Goal: Ask a question: Seek information or help from site administrators or community

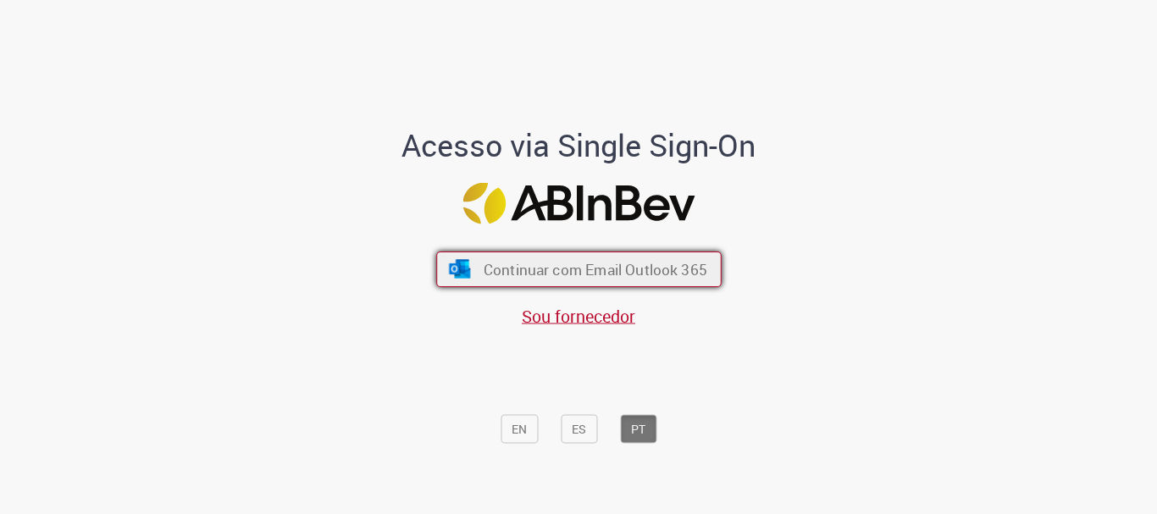
click at [616, 270] on span "Continuar com Email Outlook 365" at bounding box center [595, 269] width 224 height 19
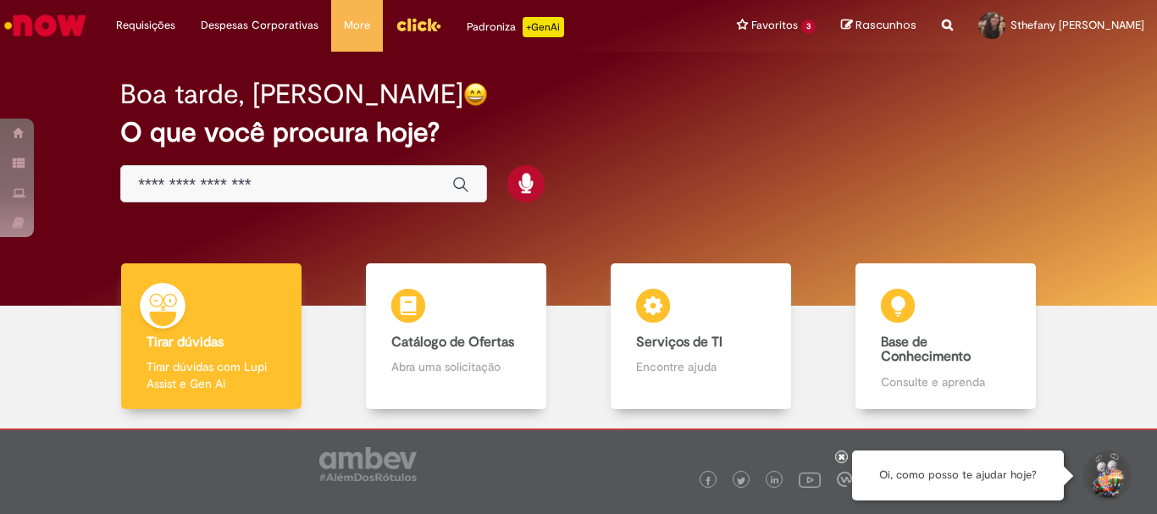
click at [1089, 465] on button "Iniciar Conversa de Suporte" at bounding box center [1106, 476] width 51 height 51
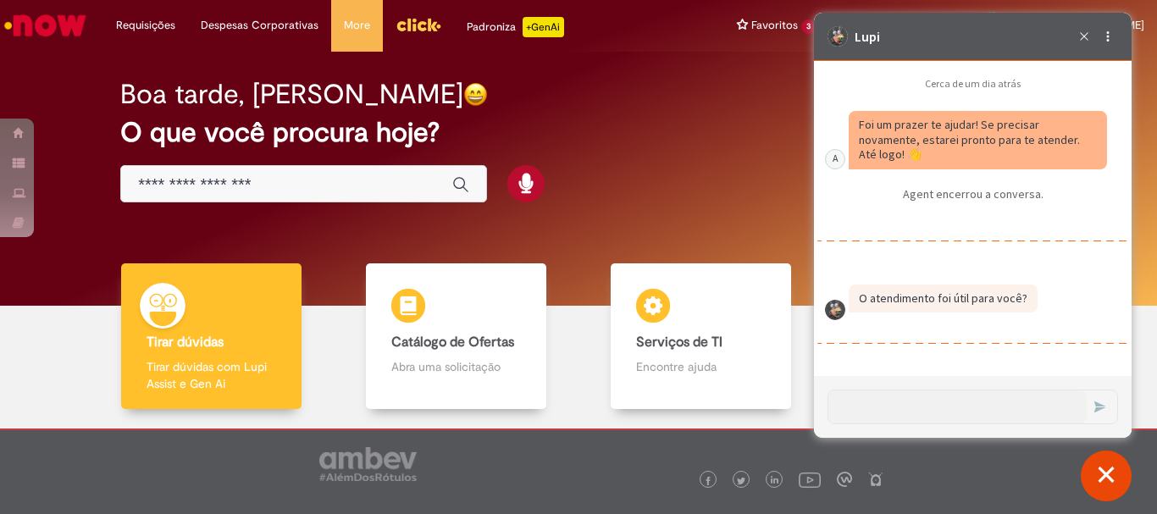
scroll to position [2382, 0]
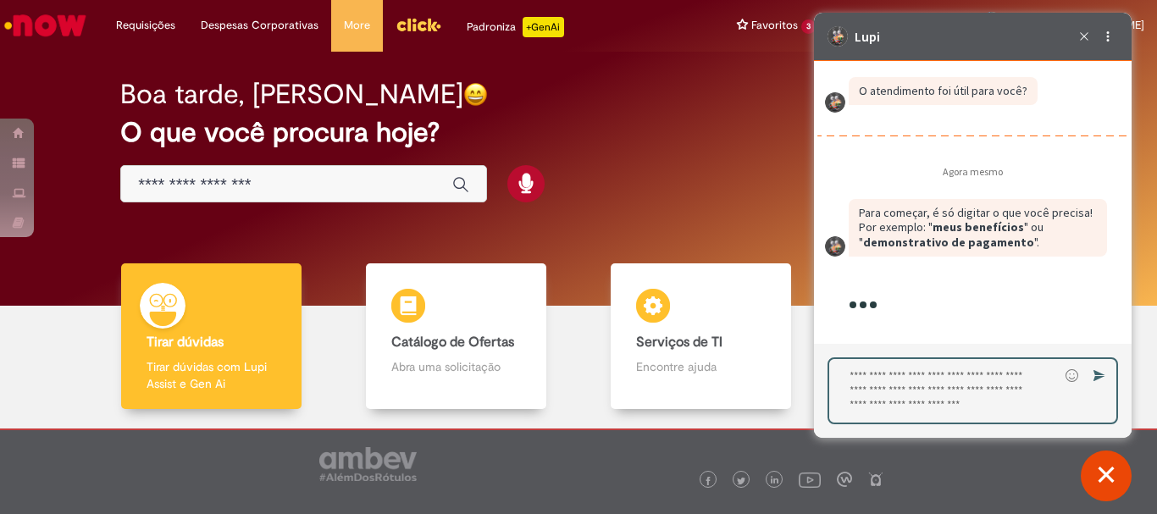
click at [968, 383] on textarea "Digite sua resposta aqui e pressione Enter para enviar" at bounding box center [944, 391] width 230 height 64
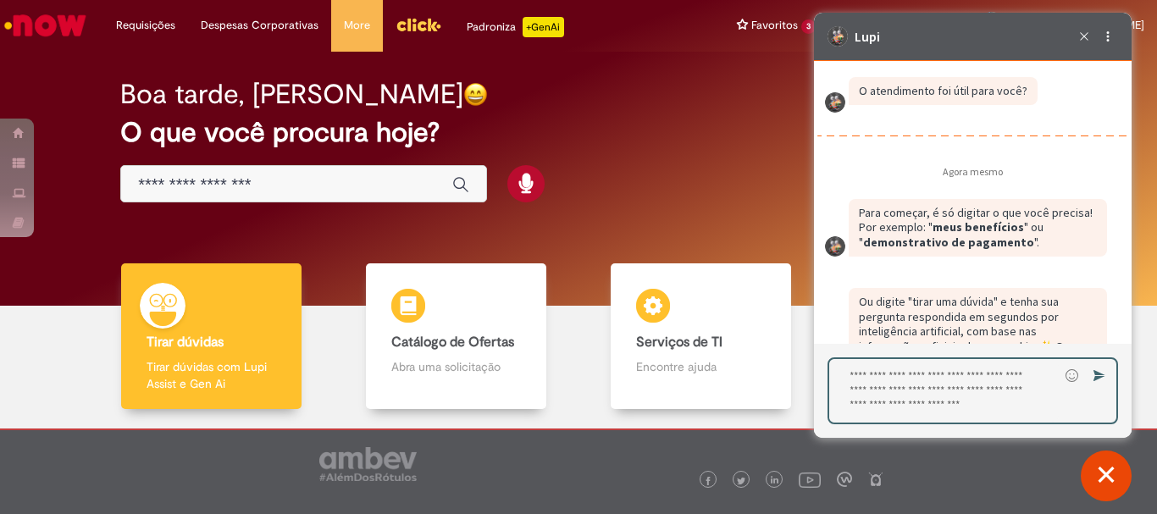
scroll to position [2561, 0]
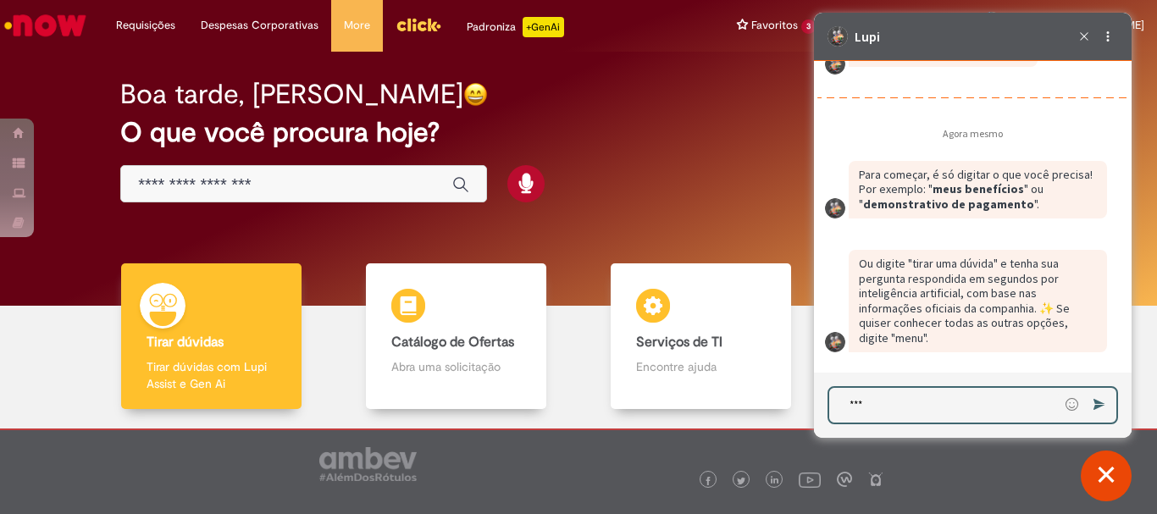
type textarea "****"
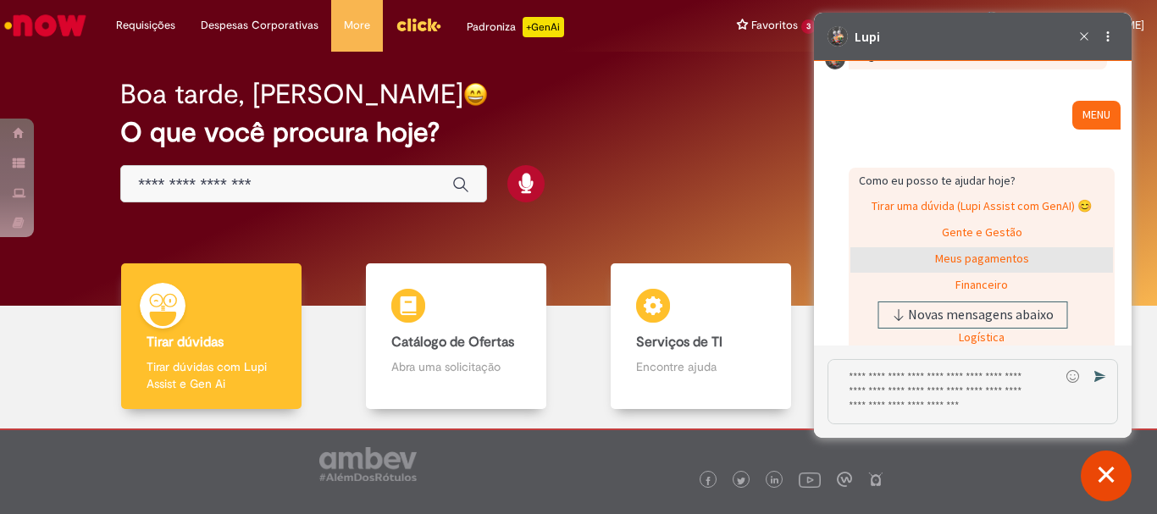
scroll to position [3030, 0]
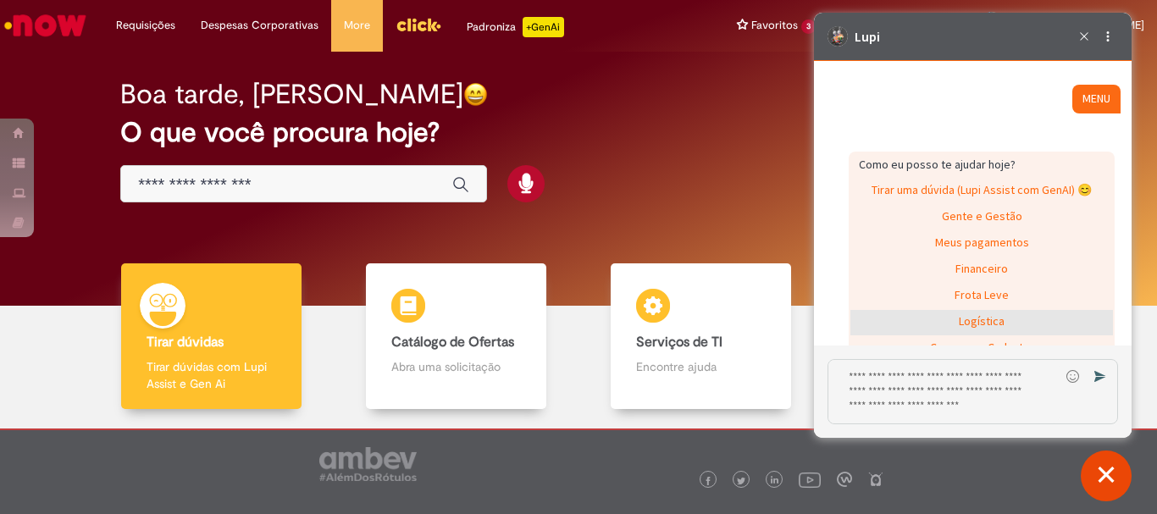
click at [975, 321] on div "Logística" at bounding box center [982, 322] width 263 height 25
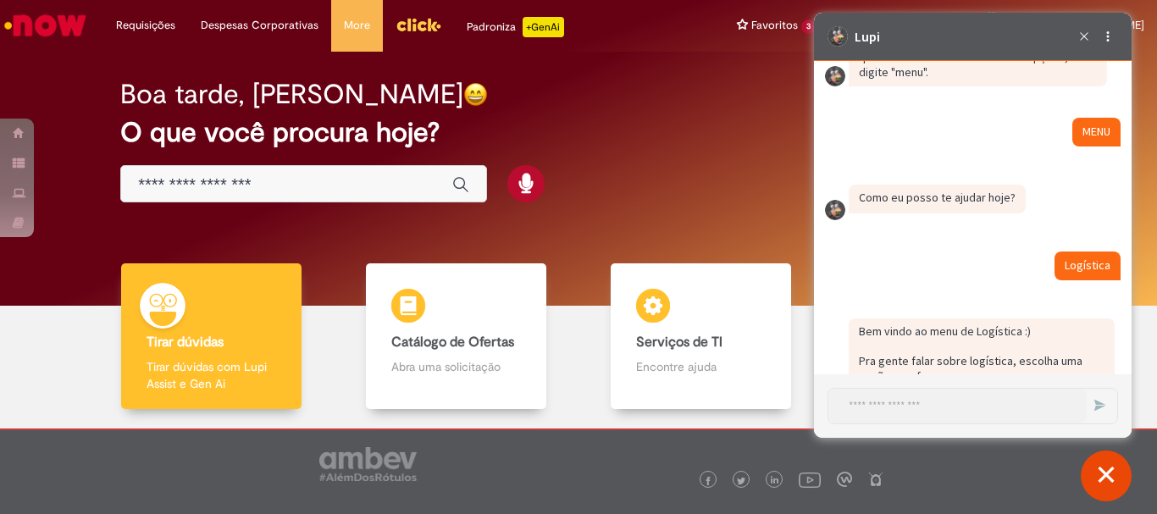
scroll to position [3021, 0]
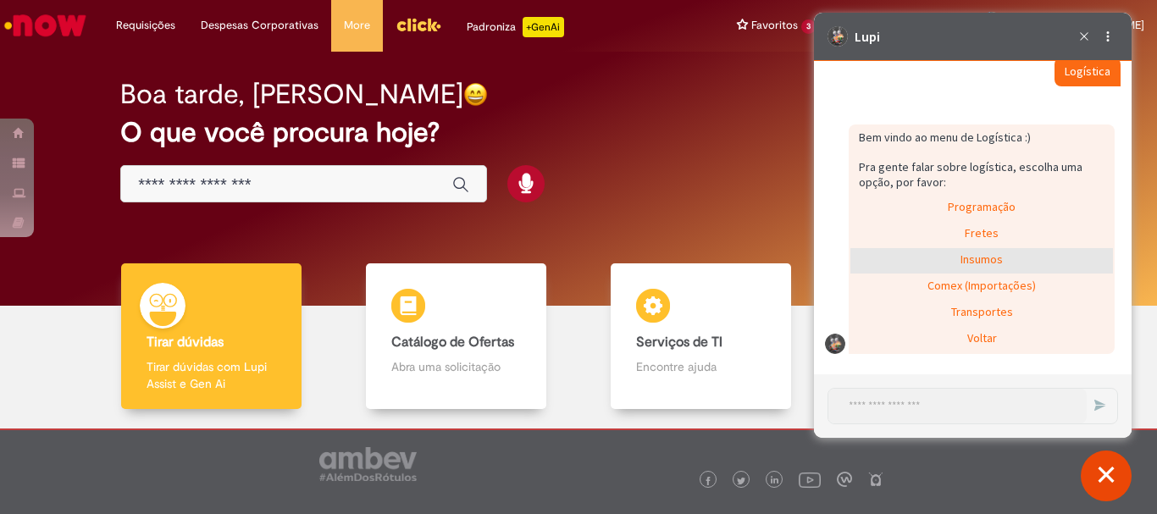
click at [980, 256] on div "Insumos" at bounding box center [982, 260] width 263 height 25
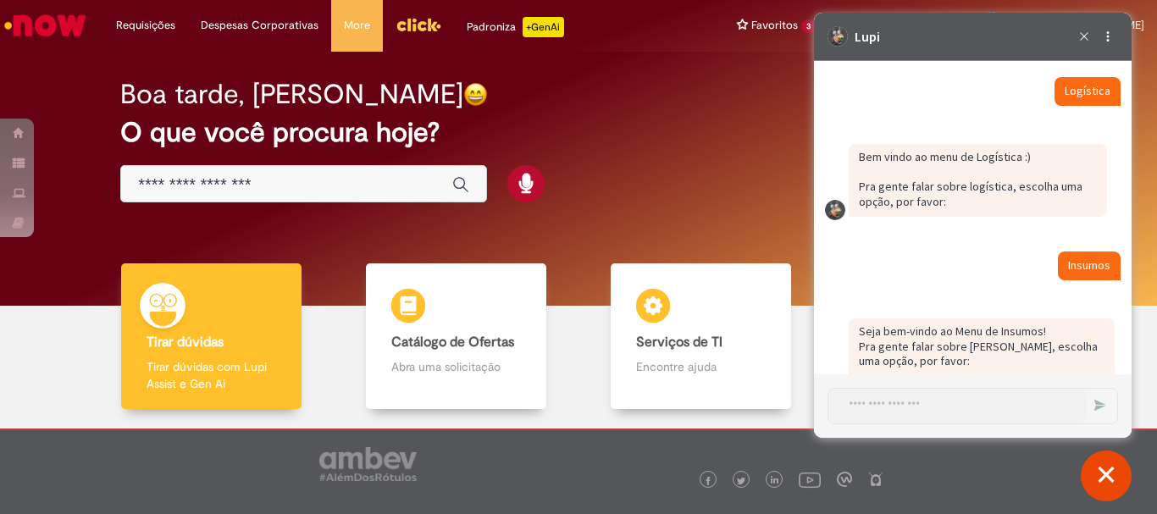
scroll to position [3129, 0]
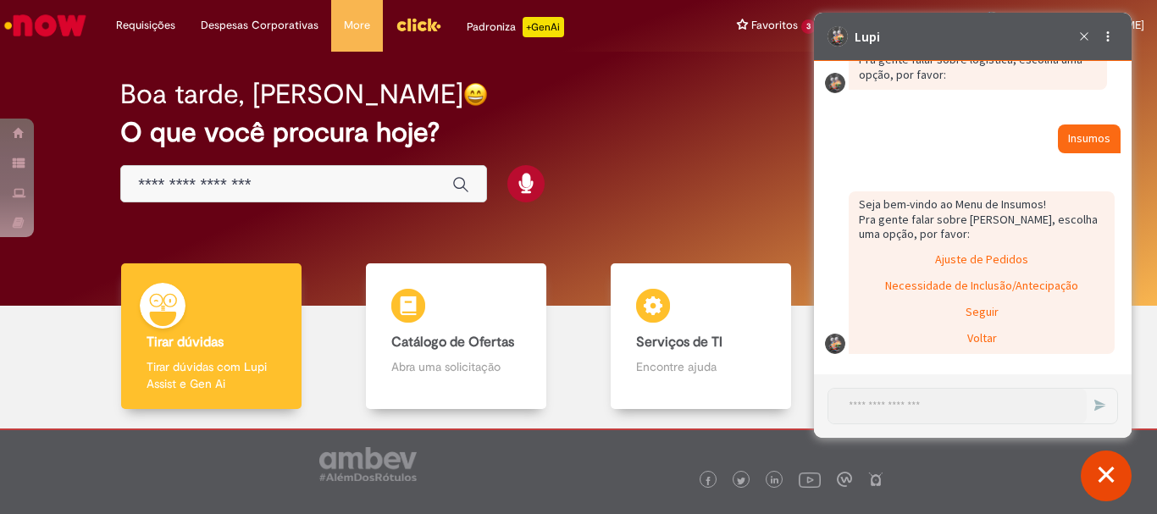
click at [980, 256] on div "Ajuste de Pedidos" at bounding box center [982, 260] width 263 height 25
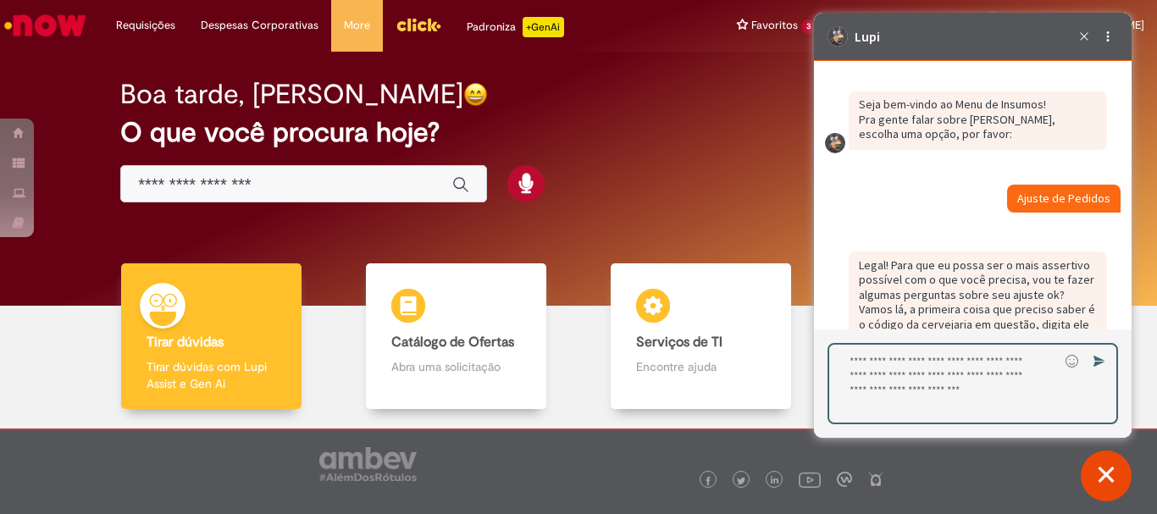
scroll to position [3274, 0]
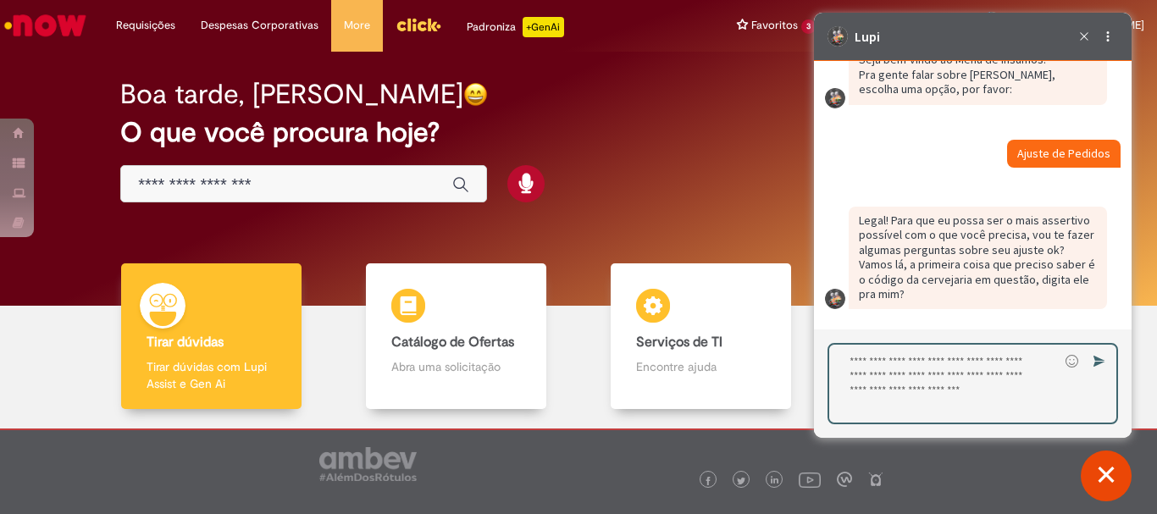
click at [956, 377] on textarea "Digite sua resposta aqui e pressione Enter para enviar" at bounding box center [944, 384] width 230 height 78
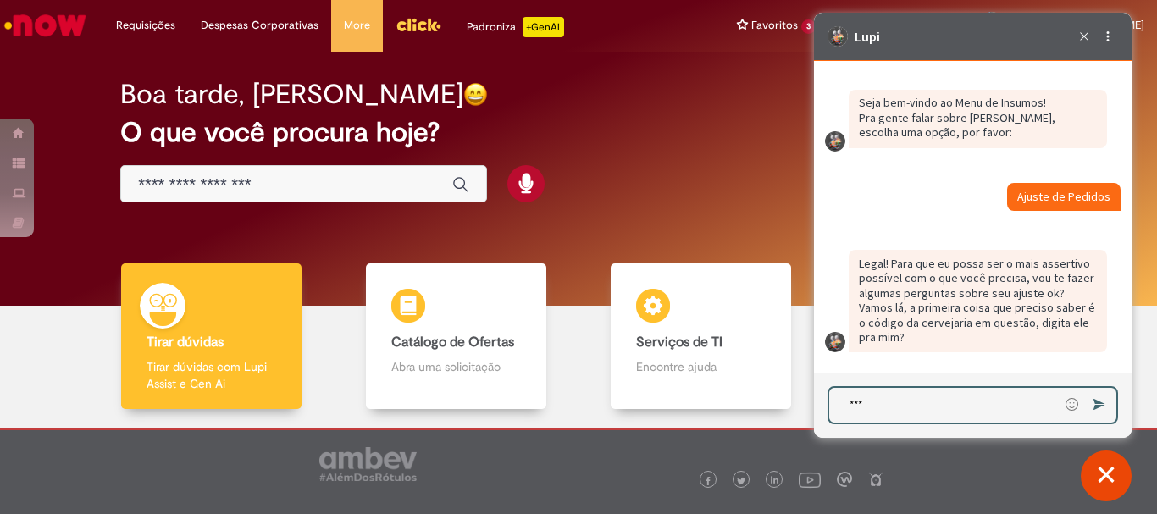
type textarea "****"
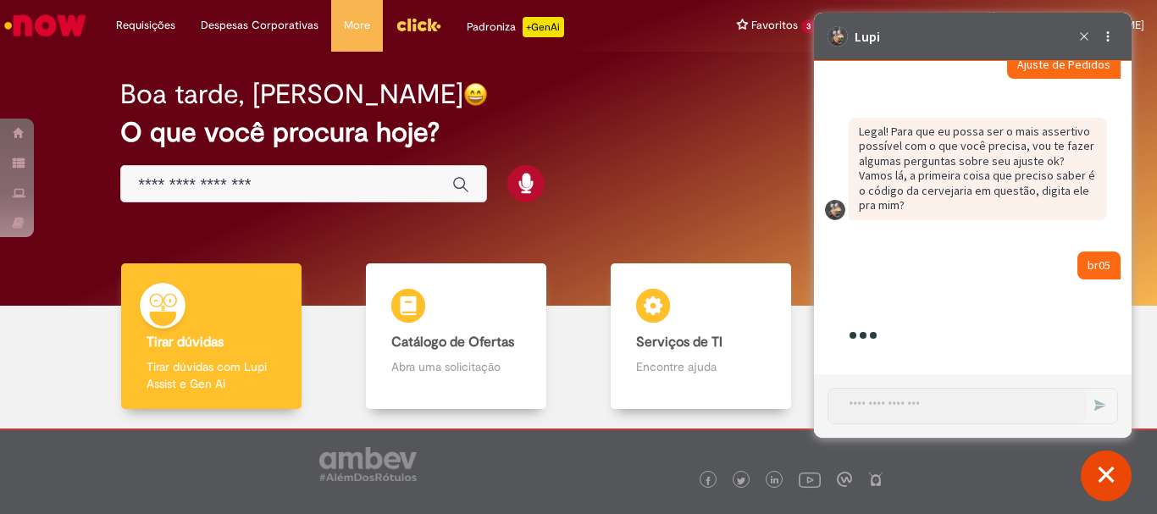
scroll to position [3422, 0]
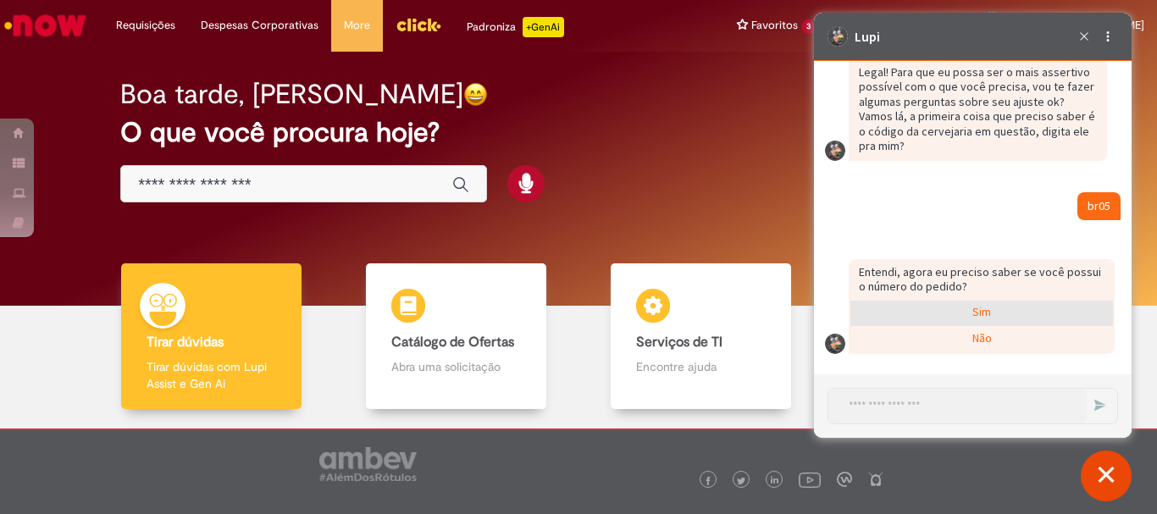
click at [984, 316] on div "Sim" at bounding box center [982, 313] width 263 height 25
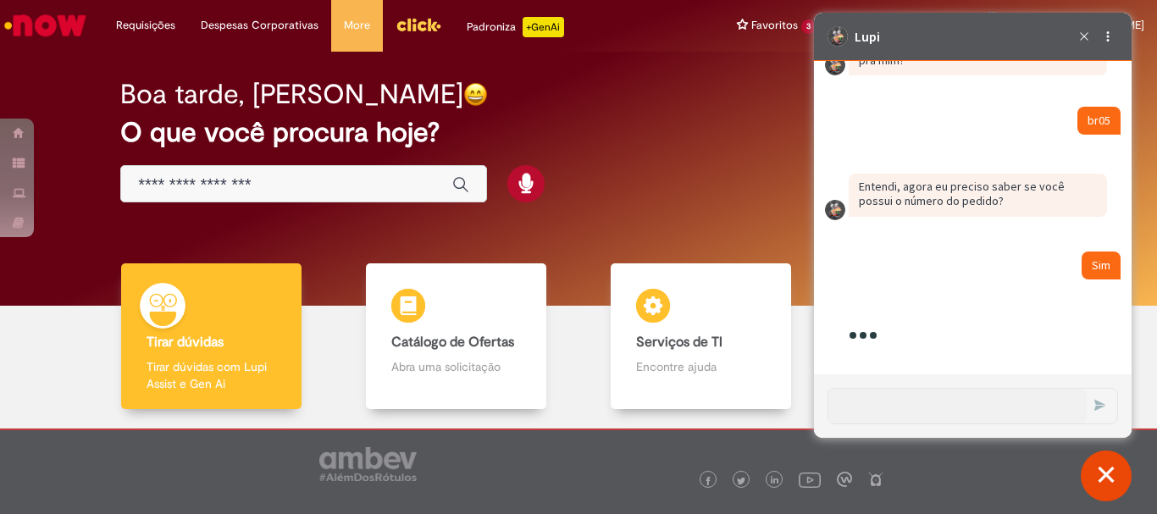
scroll to position [3515, 0]
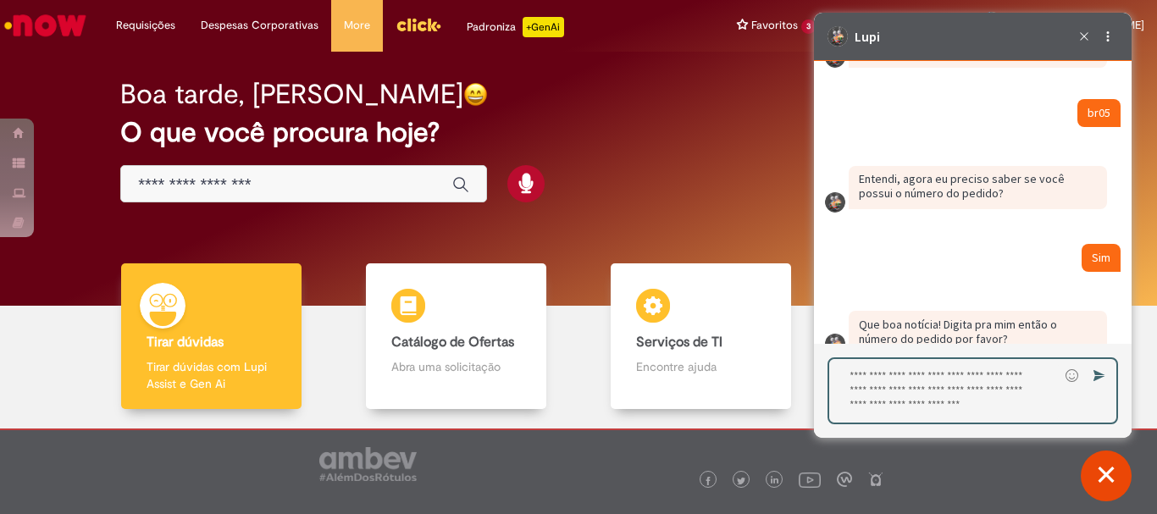
type textarea "**********"
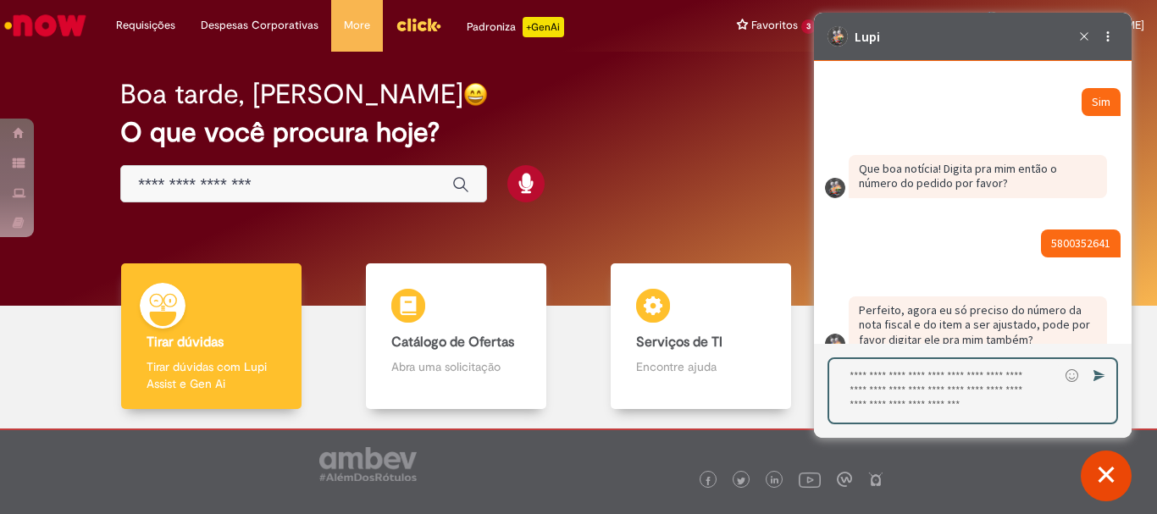
scroll to position [3701, 0]
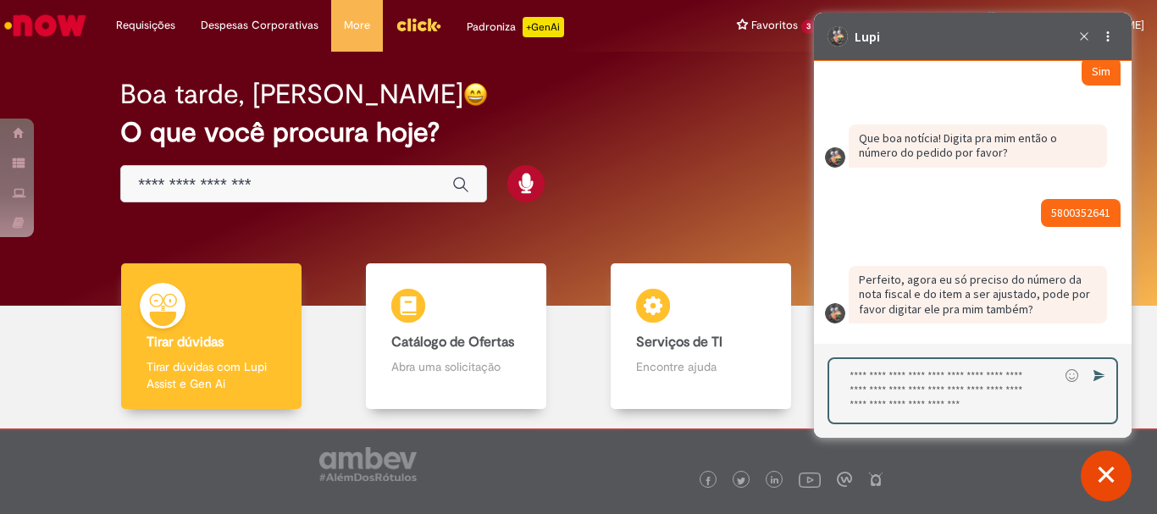
click at [945, 386] on textarea "Digite sua resposta aqui e pressione Enter para enviar" at bounding box center [944, 391] width 230 height 64
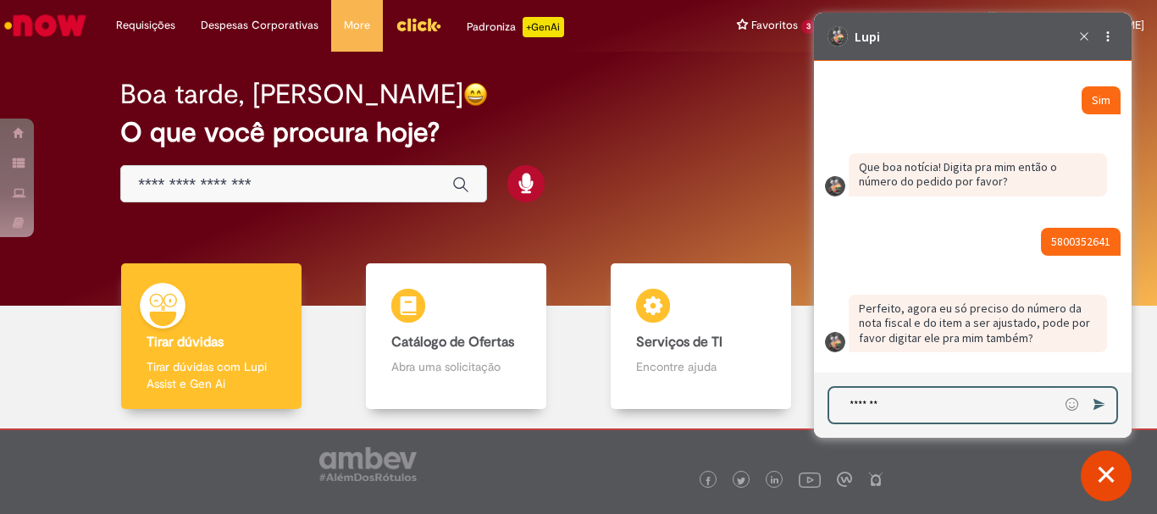
type textarea "********"
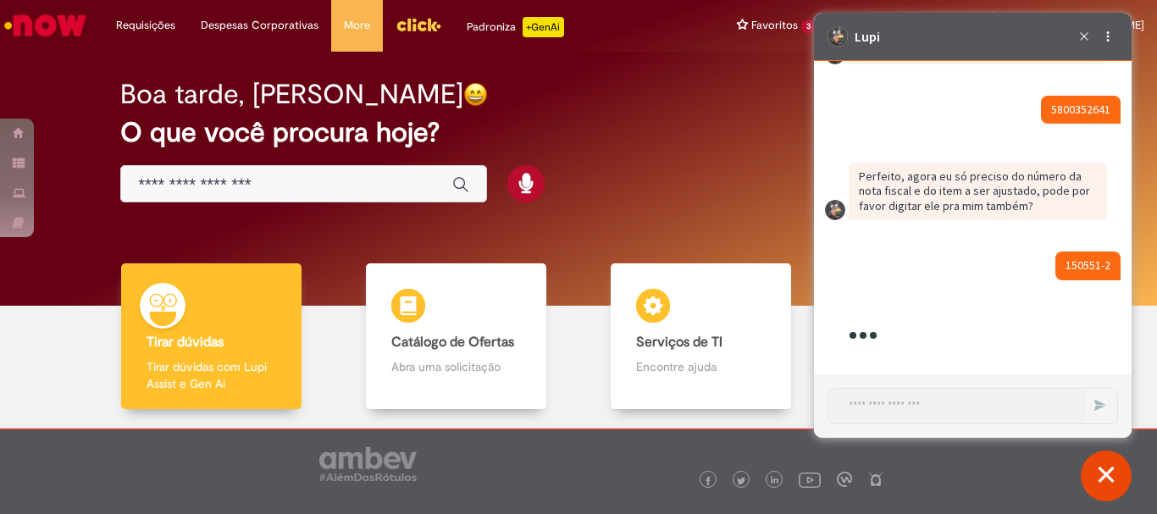
scroll to position [4048, 0]
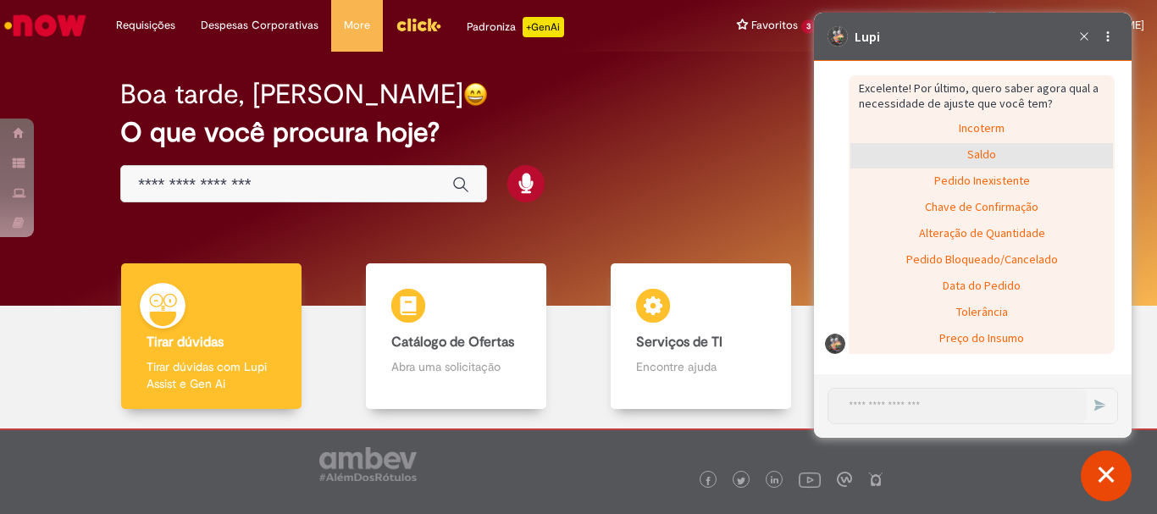
click at [1012, 166] on div "Saldo" at bounding box center [982, 155] width 263 height 25
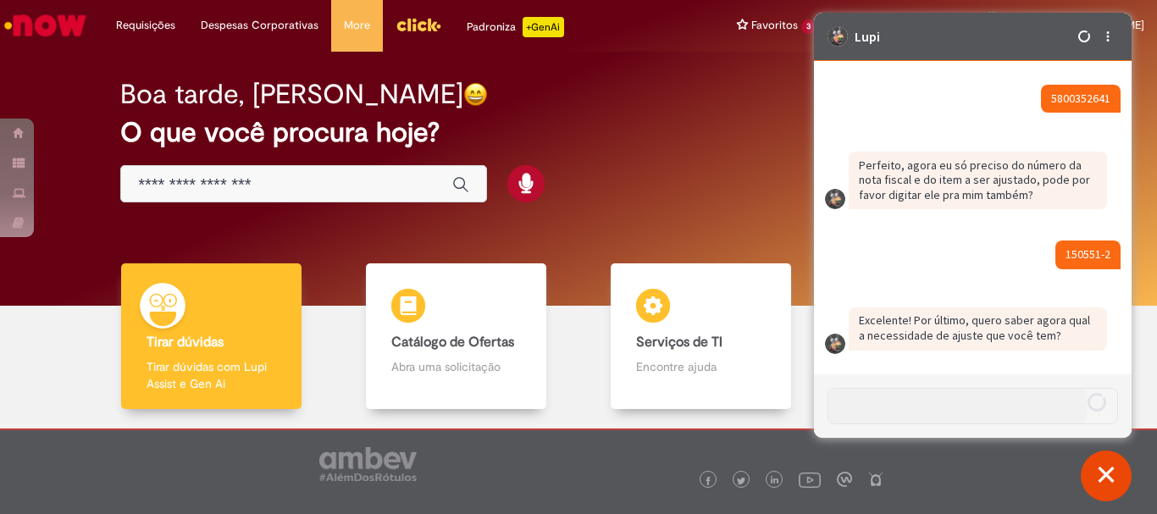
scroll to position [3950, 0]
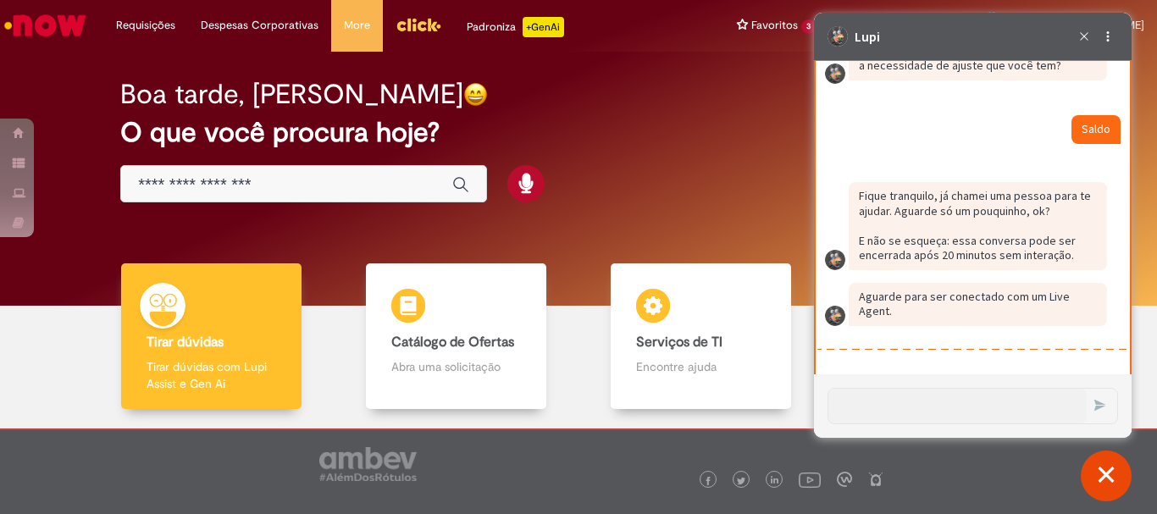
scroll to position [4142, 0]
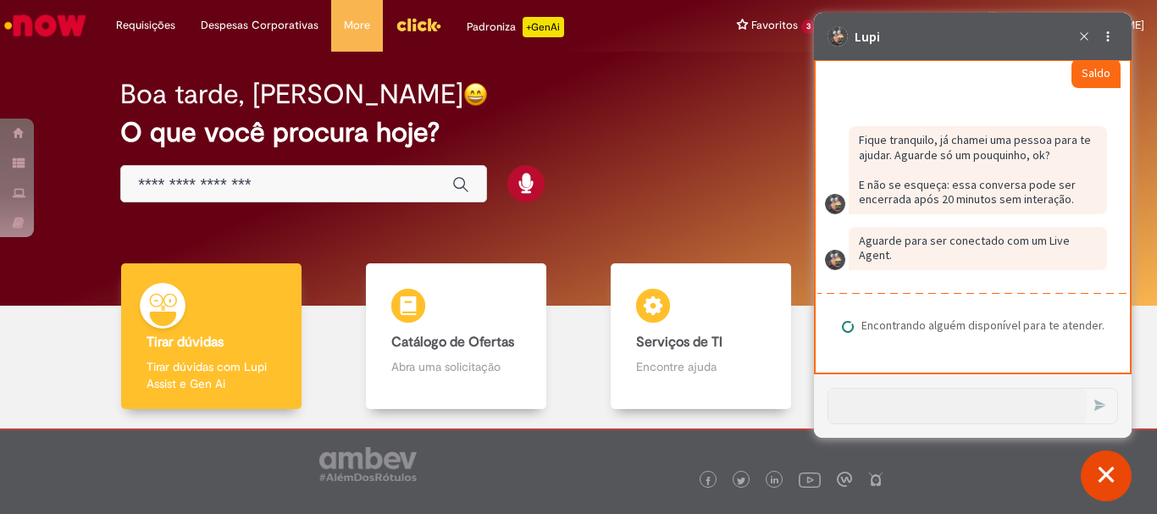
drag, startPoint x: 858, startPoint y: 324, endPoint x: 1092, endPoint y: 328, distance: 233.9
click at [1092, 328] on div "Encontrando alguém disponível para te atender." at bounding box center [980, 326] width 250 height 15
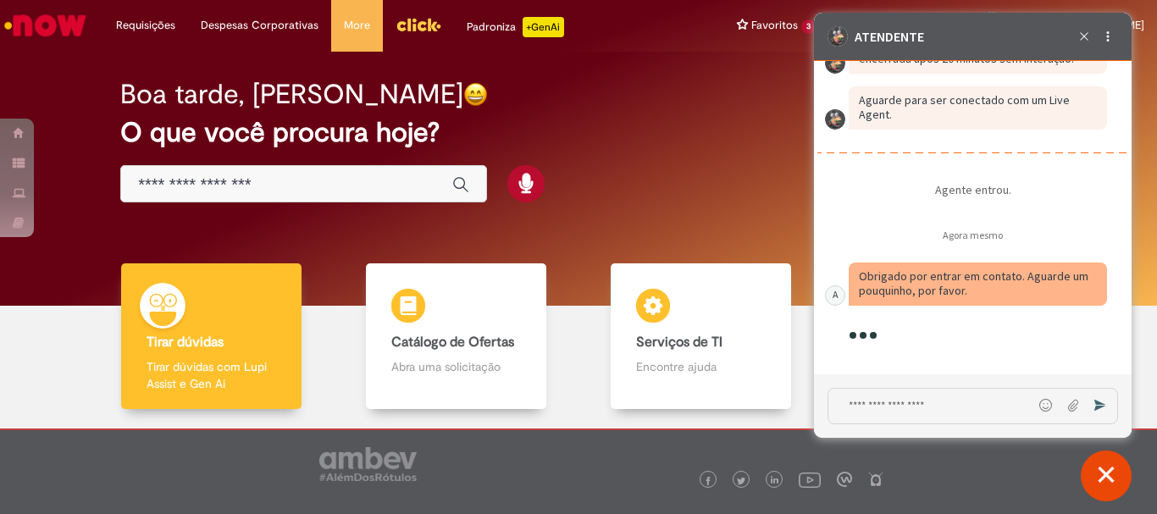
scroll to position [4283, 0]
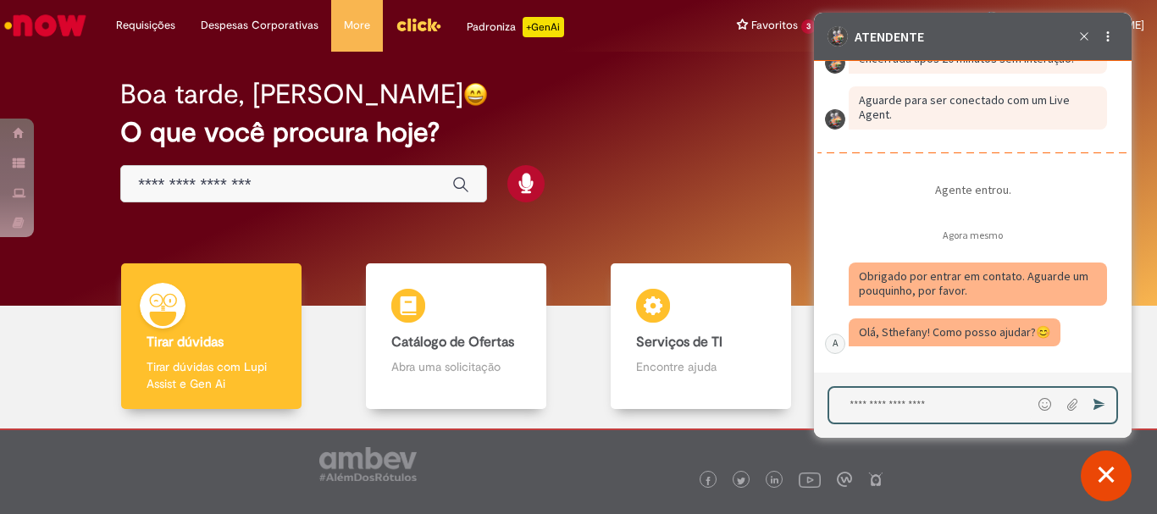
click at [890, 400] on textarea "Digite sua mensagem e pressione Enter para enviar" at bounding box center [930, 405] width 202 height 35
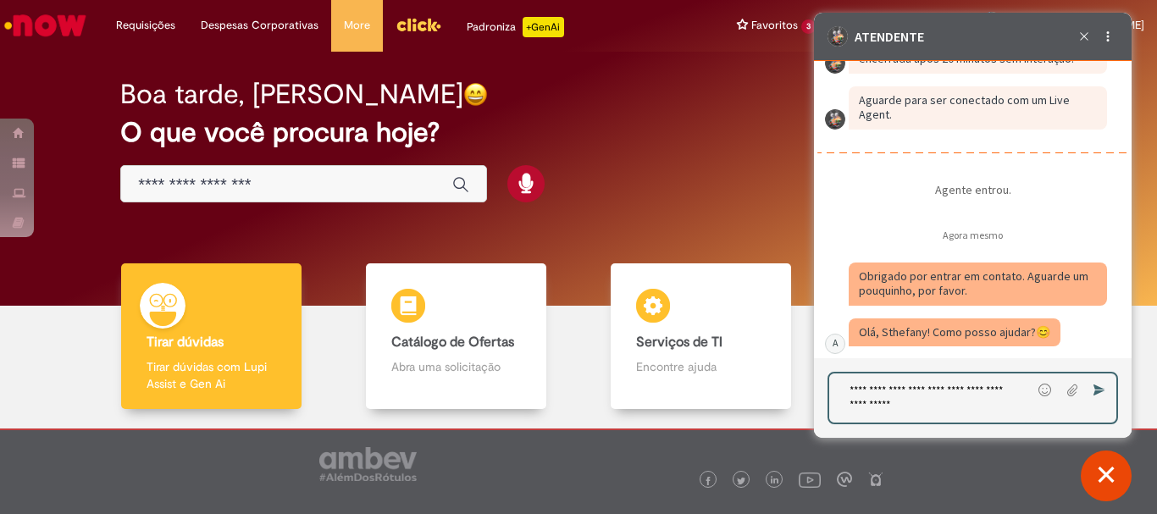
paste textarea "**********"
type textarea "**********"
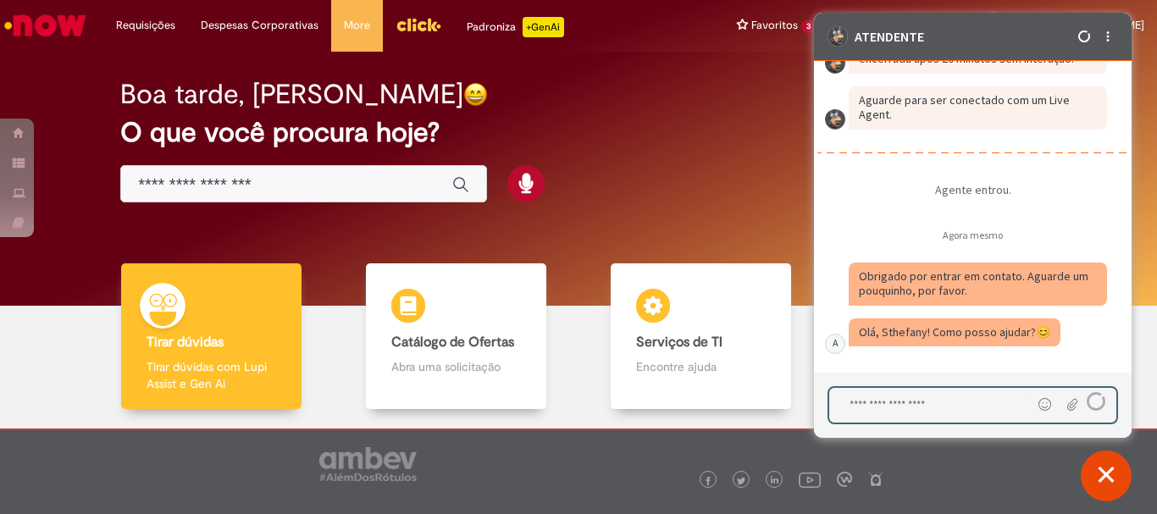
scroll to position [4359, 0]
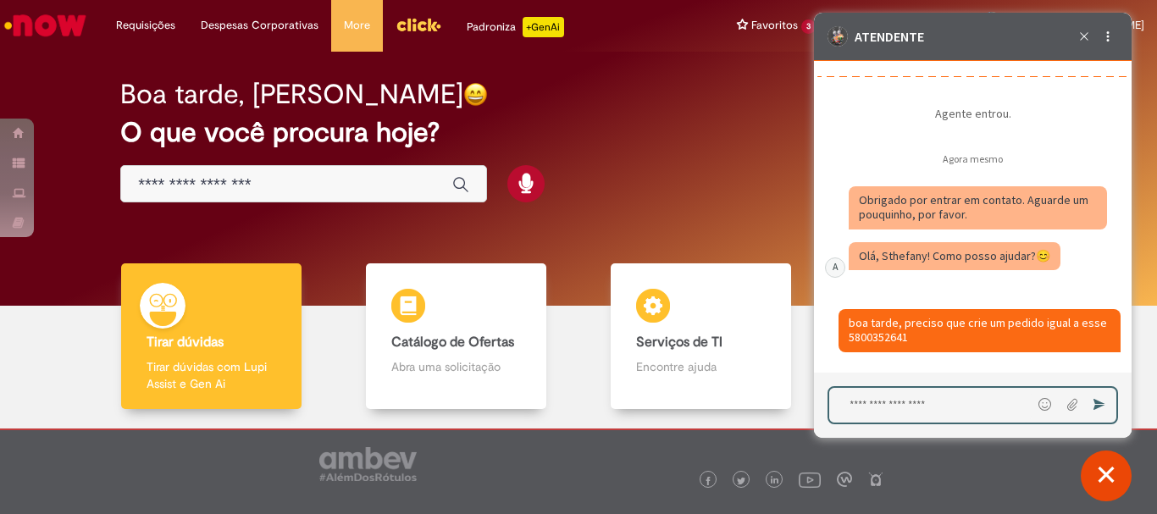
click at [923, 320] on fragment "boa tarde, preciso que crie um pedido igual a esse 5800352641" at bounding box center [979, 330] width 261 height 30
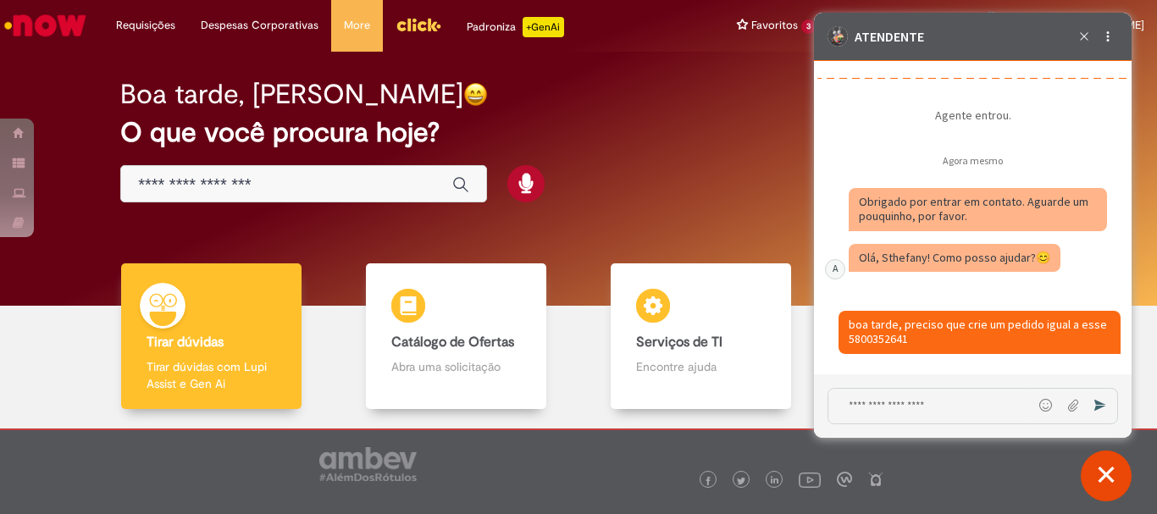
click at [952, 222] on fragment "Obrigado por entrar em contato. Aguarde um pouquinho, por favor." at bounding box center [975, 209] width 232 height 30
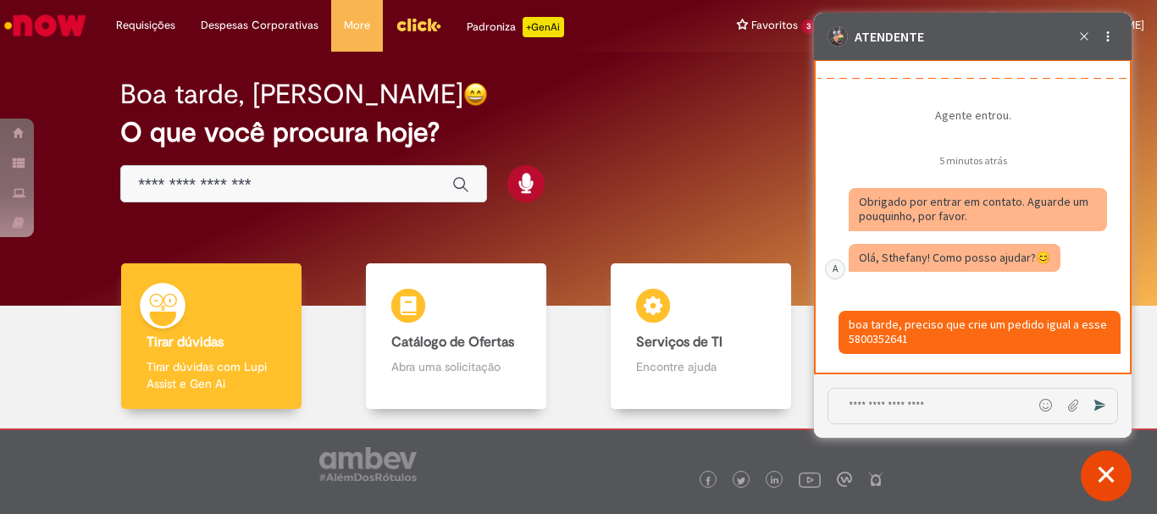
click at [911, 342] on div "boa tarde, preciso que crie um pedido igual a esse 5800352641" at bounding box center [980, 333] width 262 height 30
click at [891, 414] on textarea "Digite sua mensagem e pressione Enter para enviar" at bounding box center [931, 406] width 204 height 35
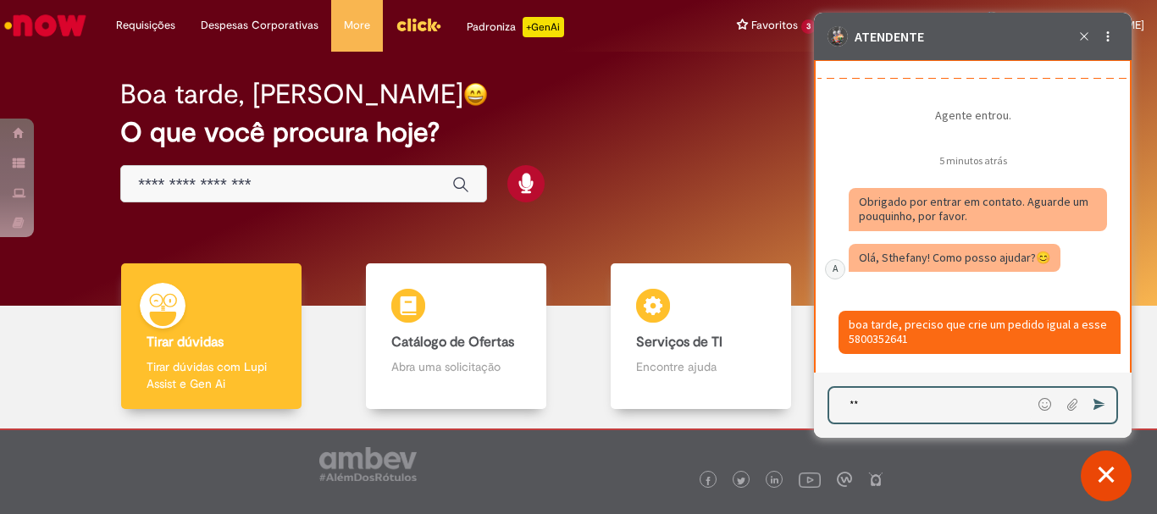
type textarea "*"
type textarea "***"
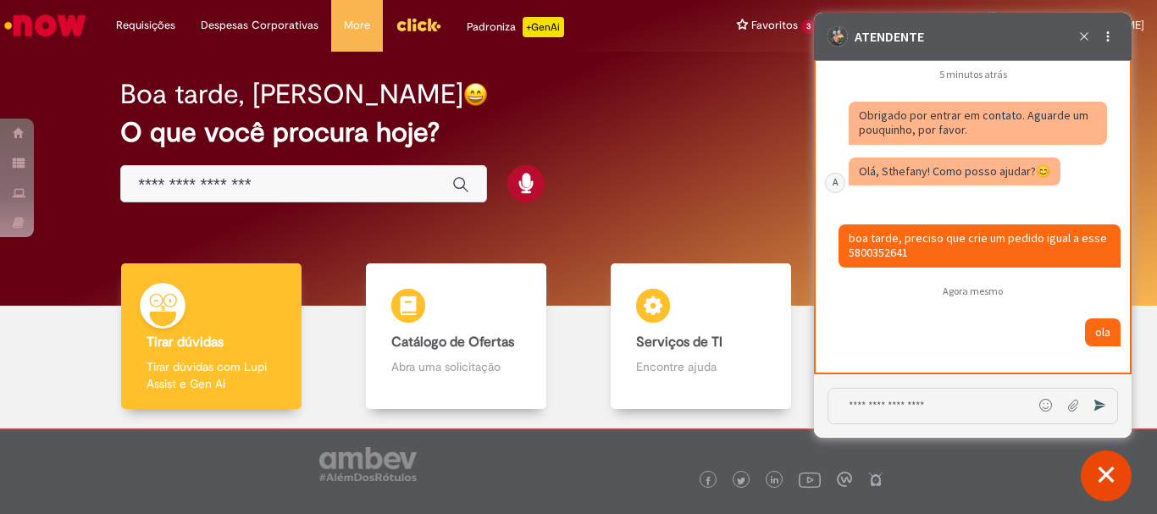
click at [934, 272] on div "Caixa de diálogo de bate-papo" at bounding box center [980, 251] width 284 height 54
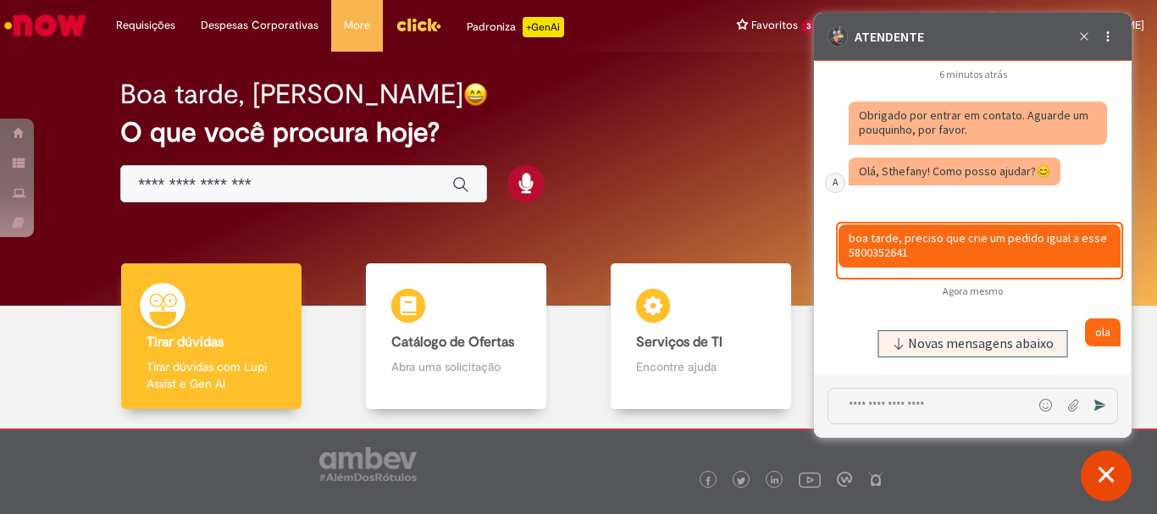
scroll to position [4546, 0]
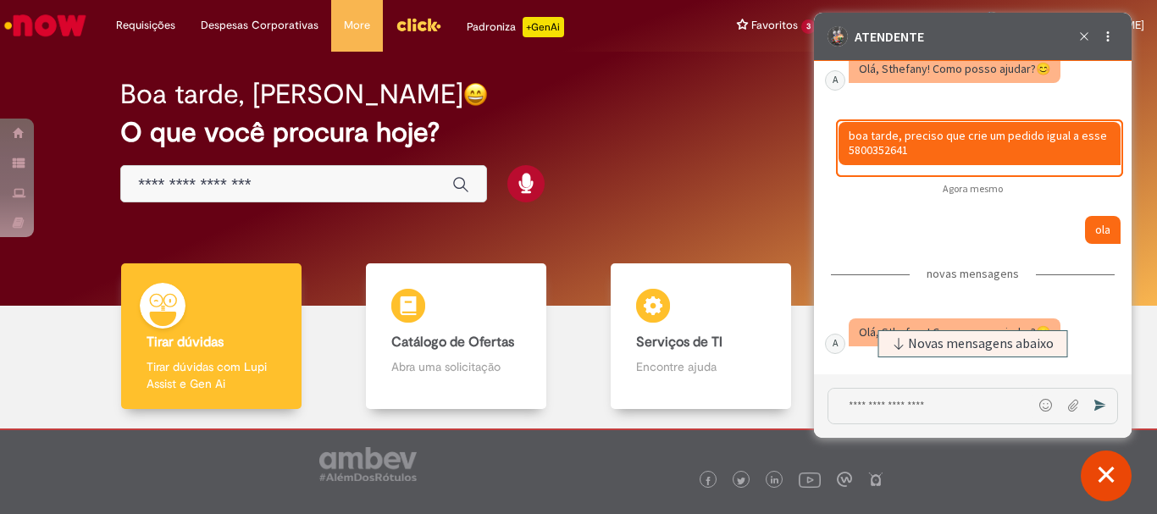
click at [986, 237] on div "Caixa de diálogo de bate-papo" at bounding box center [980, 234] width 282 height 36
click at [1004, 344] on span "Novas mensagens abaixo" at bounding box center [981, 344] width 146 height 12
click at [890, 144] on fragment "boa tarde, preciso que crie um pedido igual a esse 5800352641" at bounding box center [979, 143] width 261 height 30
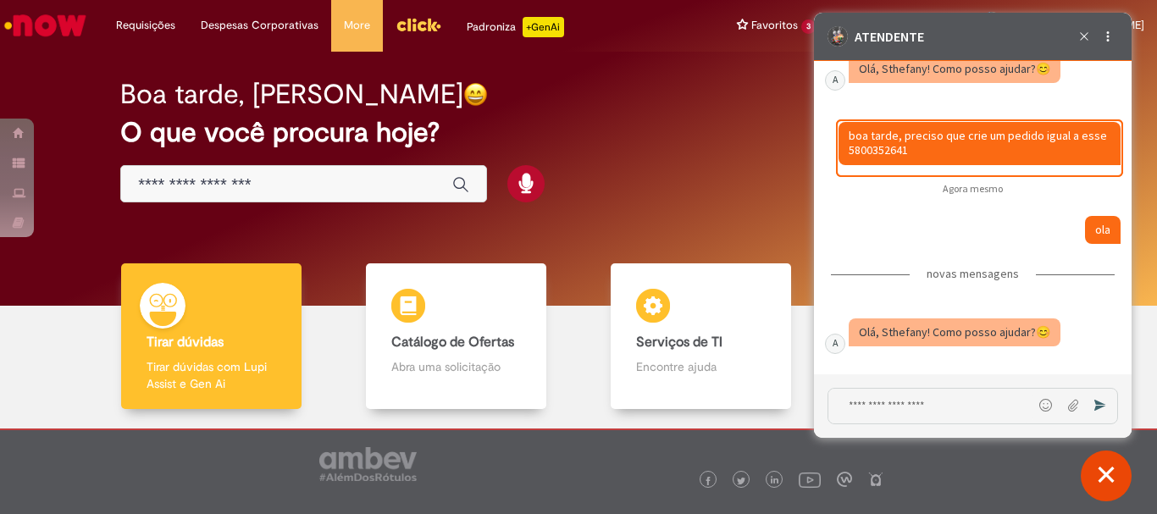
click at [890, 144] on fragment "boa tarde, preciso que crie um pedido igual a esse 5800352641" at bounding box center [979, 143] width 261 height 30
click at [876, 395] on textarea "Digite sua mensagem e pressione Enter para enviar" at bounding box center [931, 405] width 204 height 35
type textarea "**********"
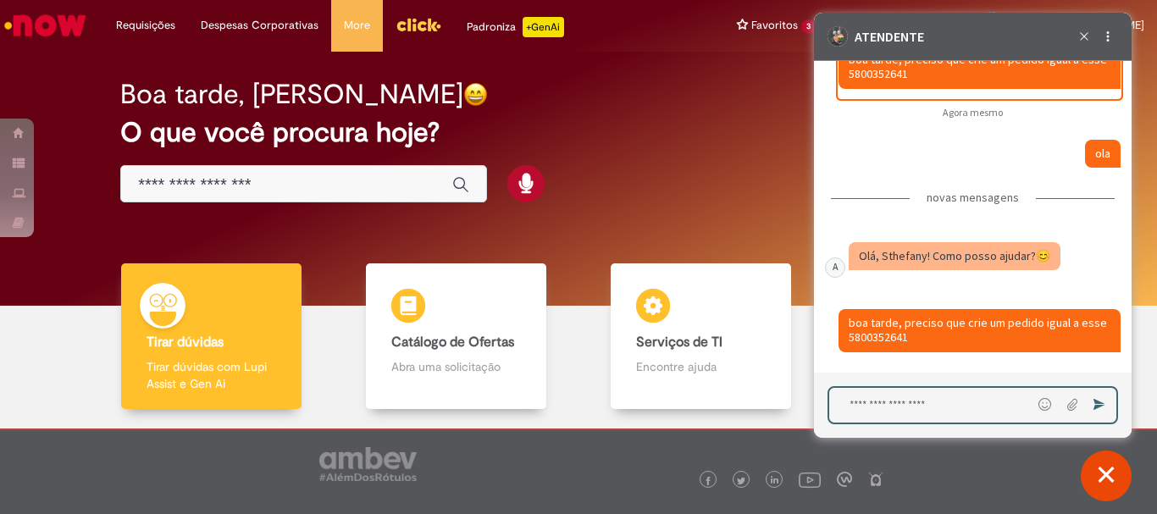
click at [997, 244] on div "Caixa de diálogo de bate-papo" at bounding box center [955, 256] width 212 height 29
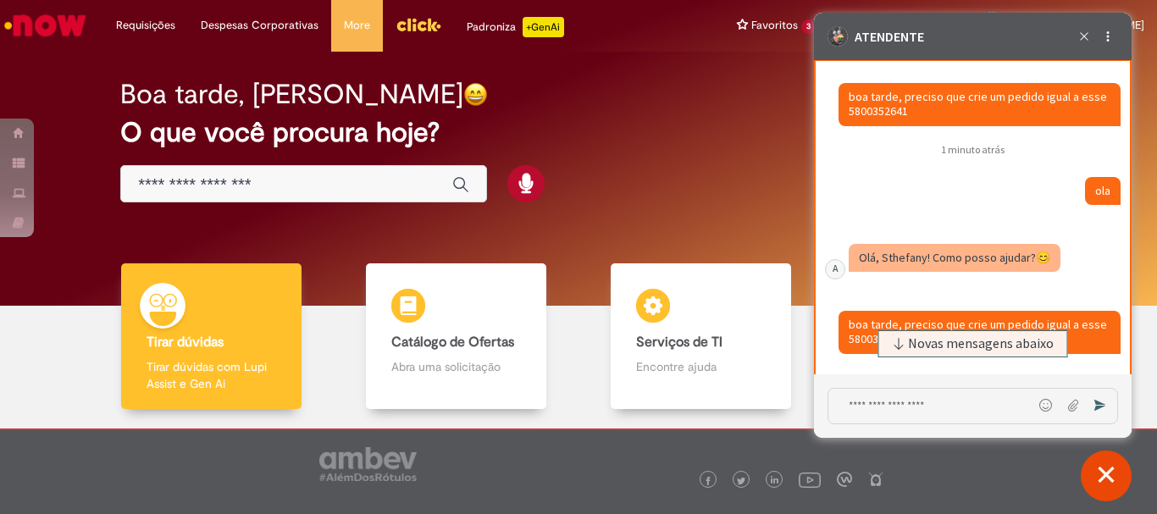
scroll to position [4652, 0]
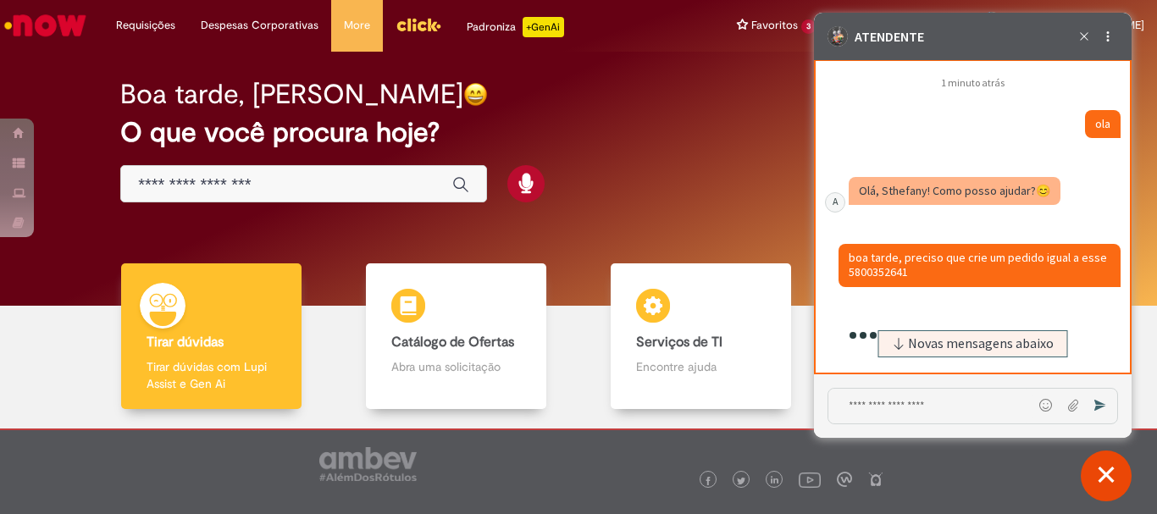
click at [946, 339] on span "Novas mensagens abaixo" at bounding box center [981, 344] width 146 height 12
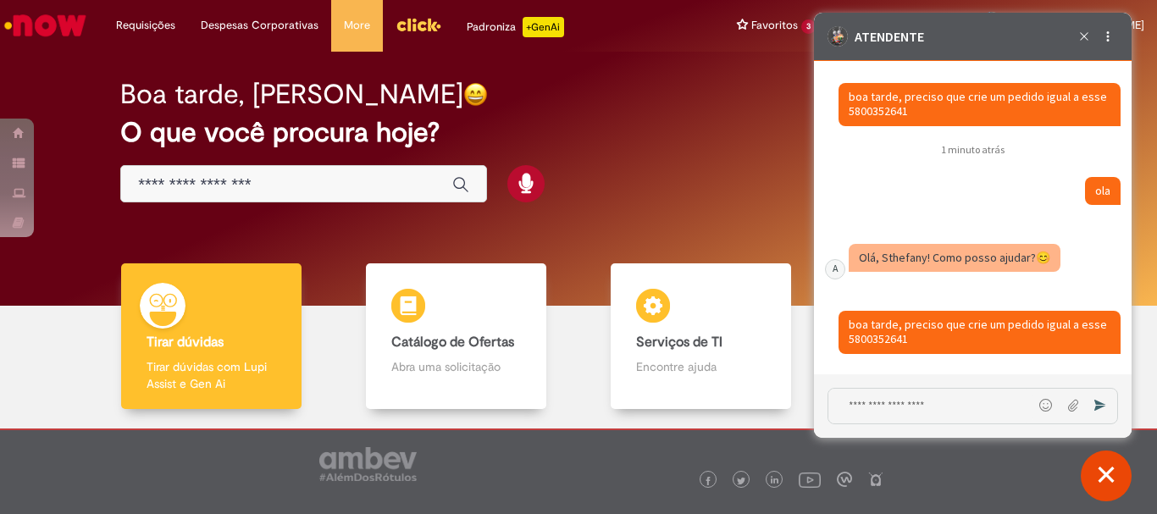
scroll to position [4671, 0]
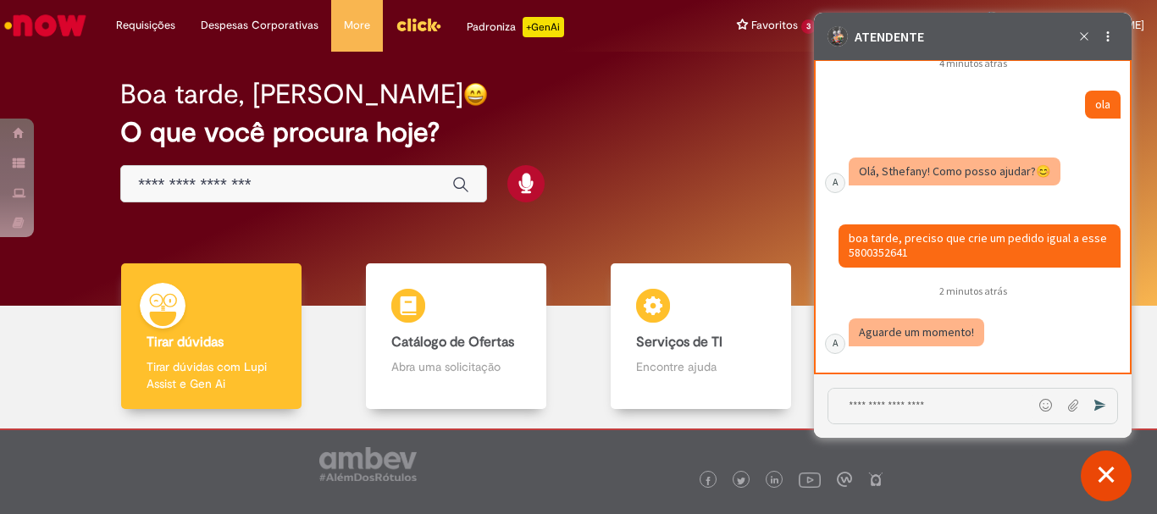
click at [1018, 335] on div "Caixa de diálogo de bate-papo" at bounding box center [978, 337] width 258 height 36
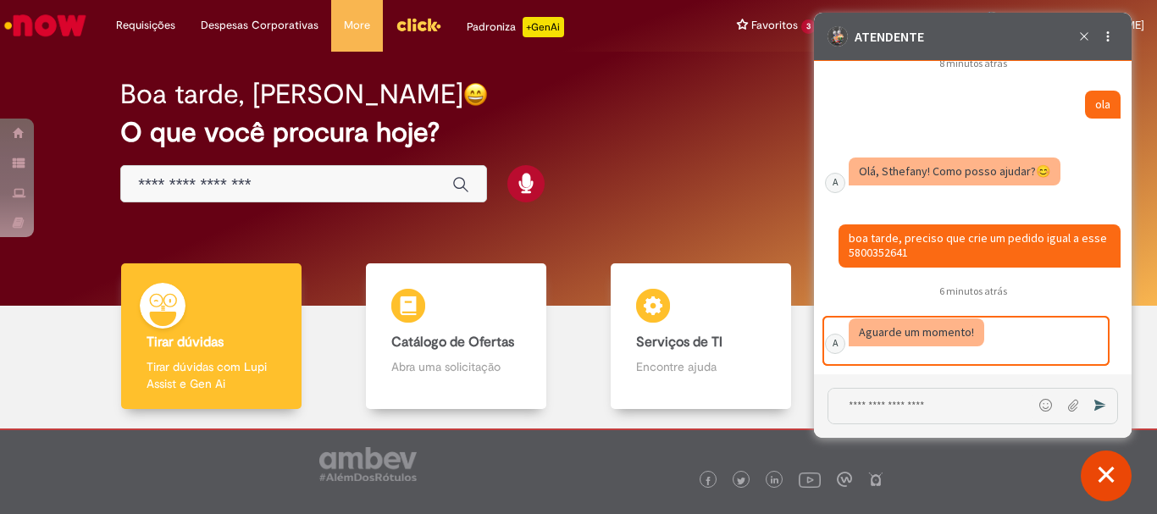
click at [906, 422] on textarea "Digite sua mensagem e pressione Enter para enviar" at bounding box center [931, 406] width 204 height 35
type textarea "***"
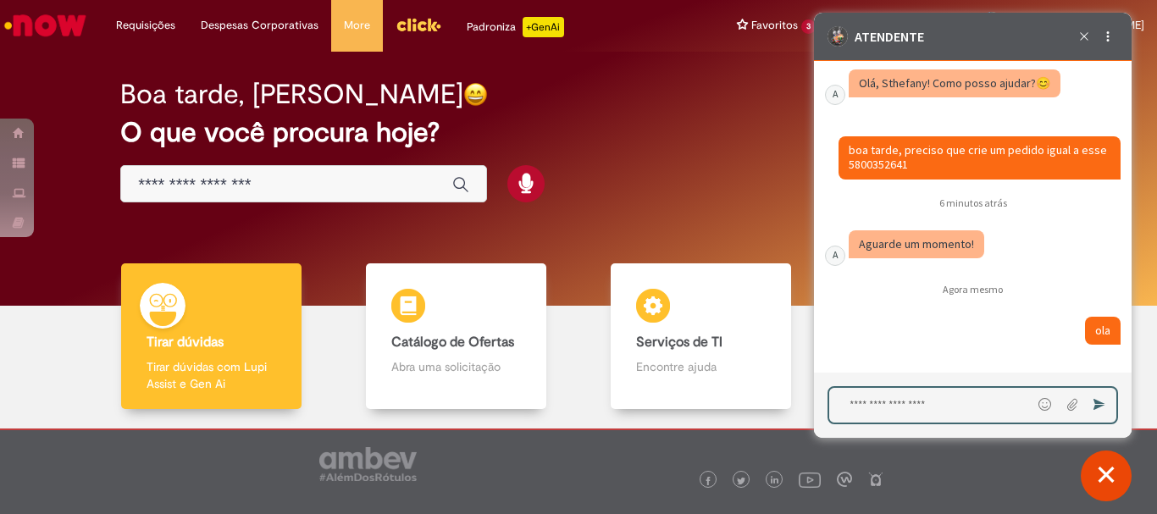
scroll to position [4760, 0]
click at [1006, 335] on div "Caixa de diálogo de bate-papo" at bounding box center [980, 335] width 282 height 36
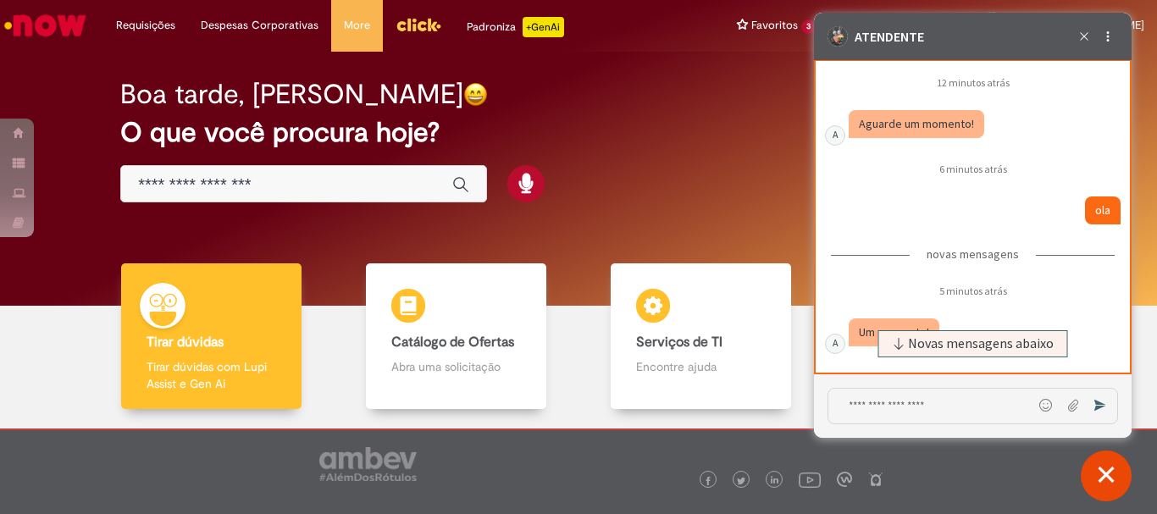
click at [910, 234] on div "Caixa de diálogo de bate-papo" at bounding box center [980, 219] width 284 height 47
click at [918, 342] on span "Novas mensagens abaixo" at bounding box center [981, 344] width 146 height 12
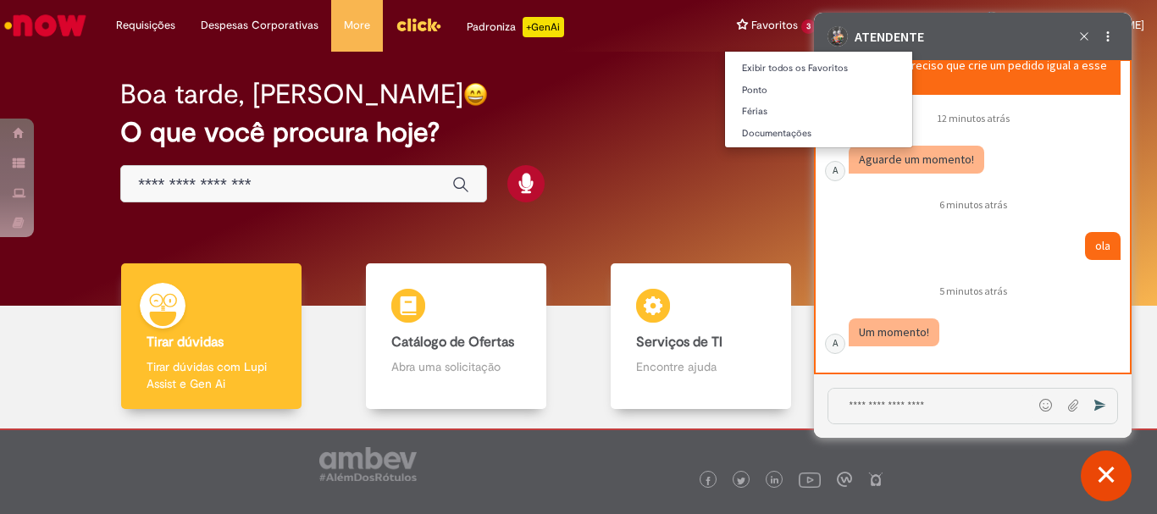
scroll to position [4844, 0]
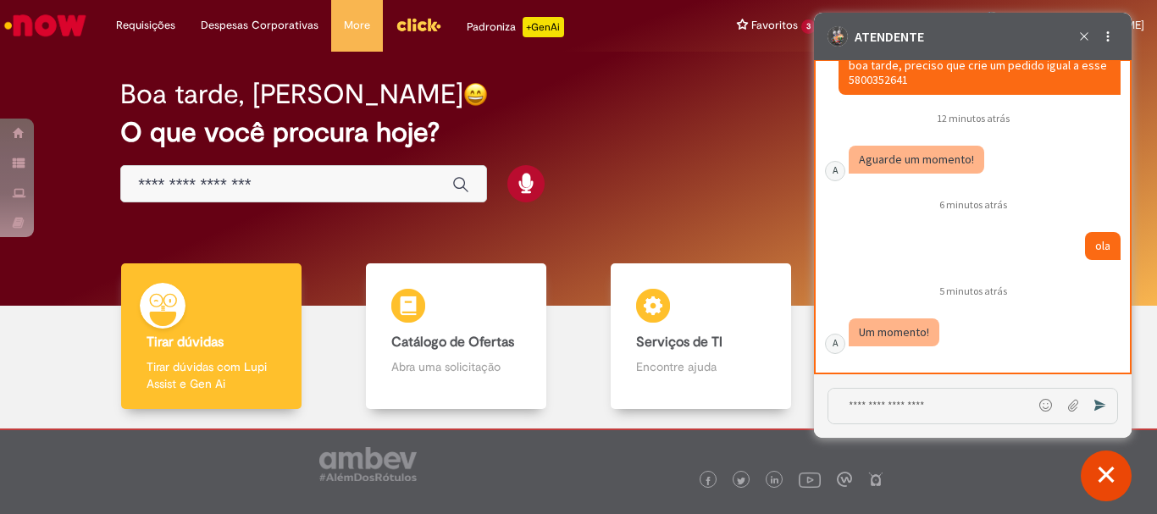
click at [950, 238] on div "Caixa de diálogo de bate-papo" at bounding box center [980, 250] width 282 height 36
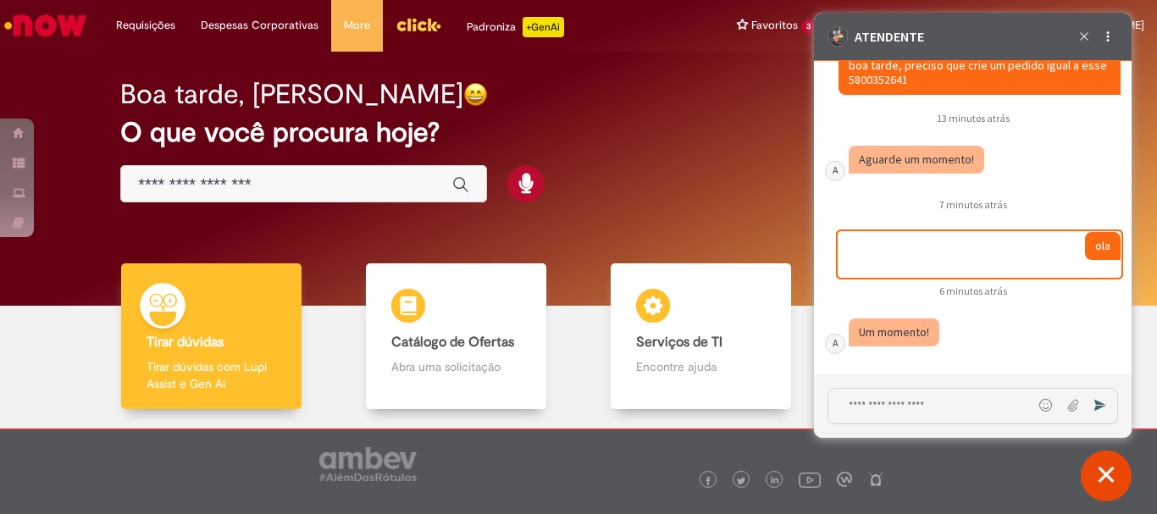
click at [1033, 361] on div "Caixa de diálogo de bate-papo" at bounding box center [966, 341] width 284 height 47
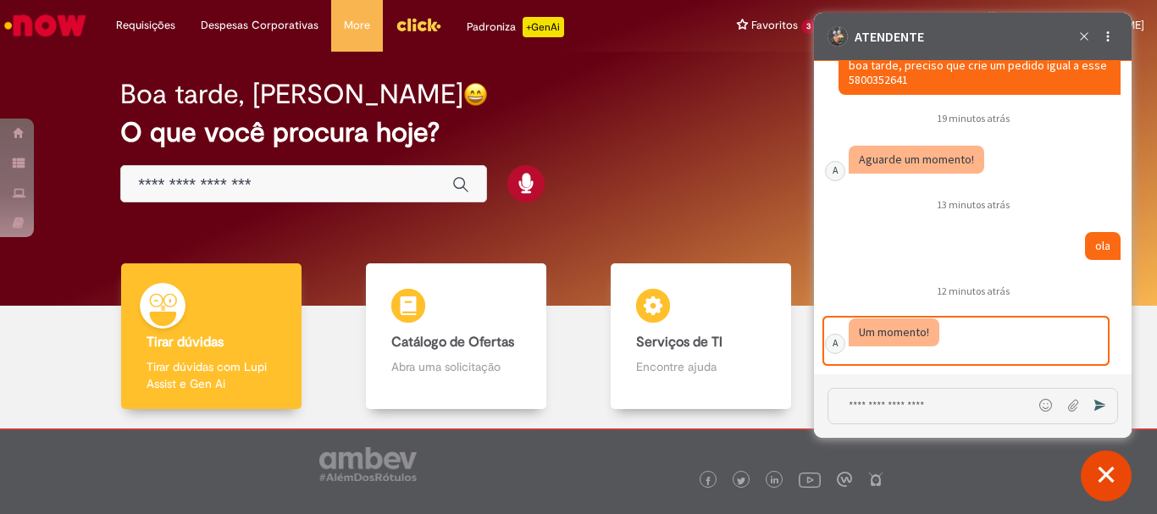
click at [1041, 276] on div "Caixa de diálogo de bate-papo" at bounding box center [980, 254] width 284 height 47
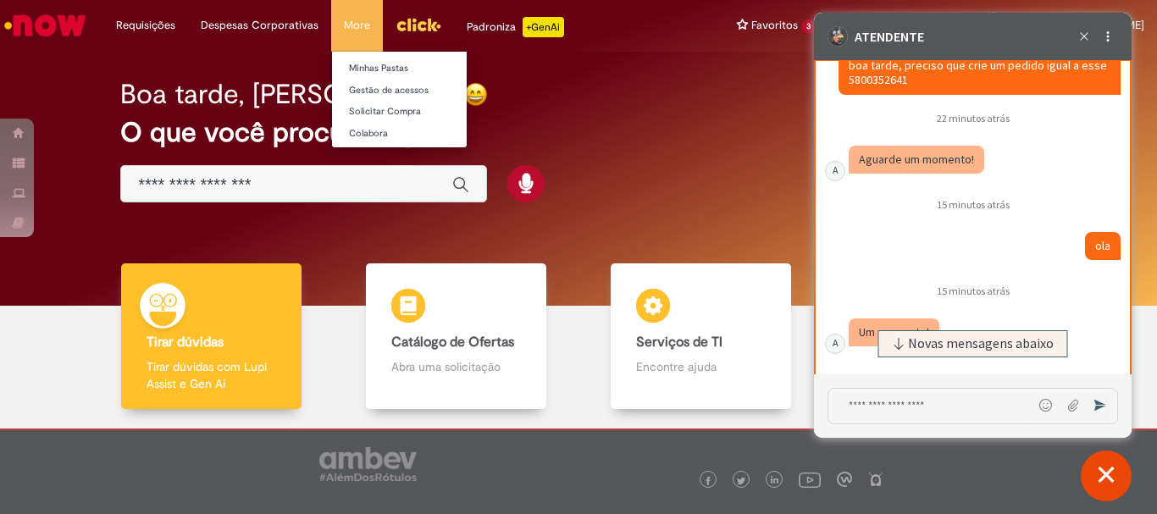
scroll to position [5166, 0]
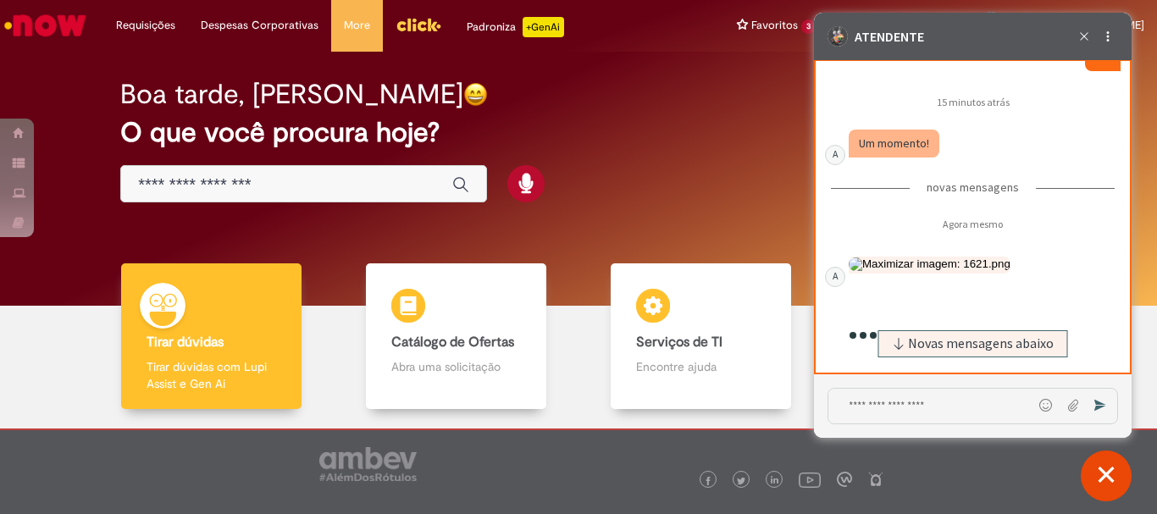
click at [951, 271] on img "Caixa de diálogo de bate-papo" at bounding box center [930, 265] width 162 height 14
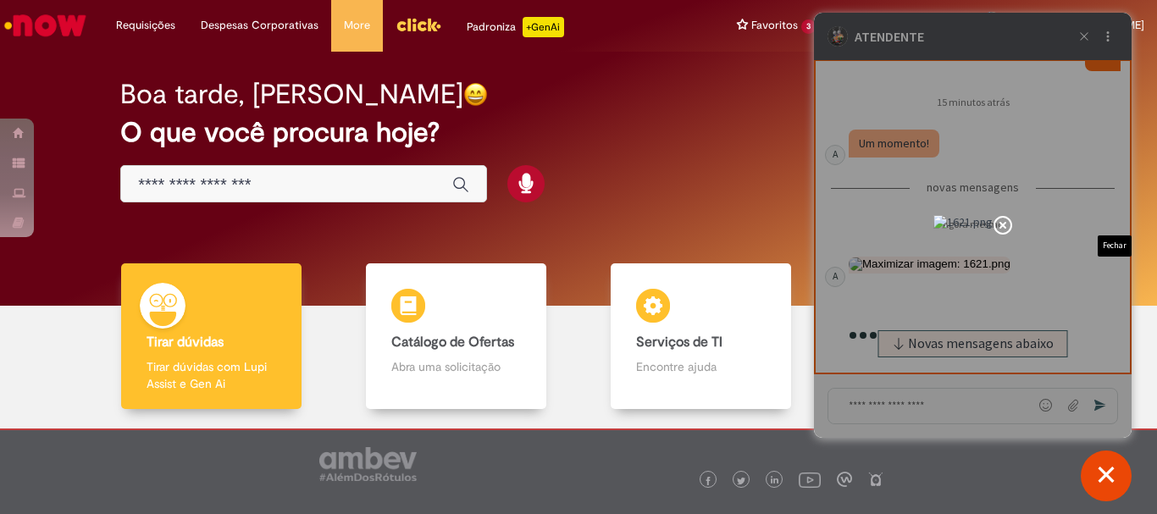
click at [1006, 222] on icon "Fechar exibição de imagem" at bounding box center [1003, 225] width 7 height 7
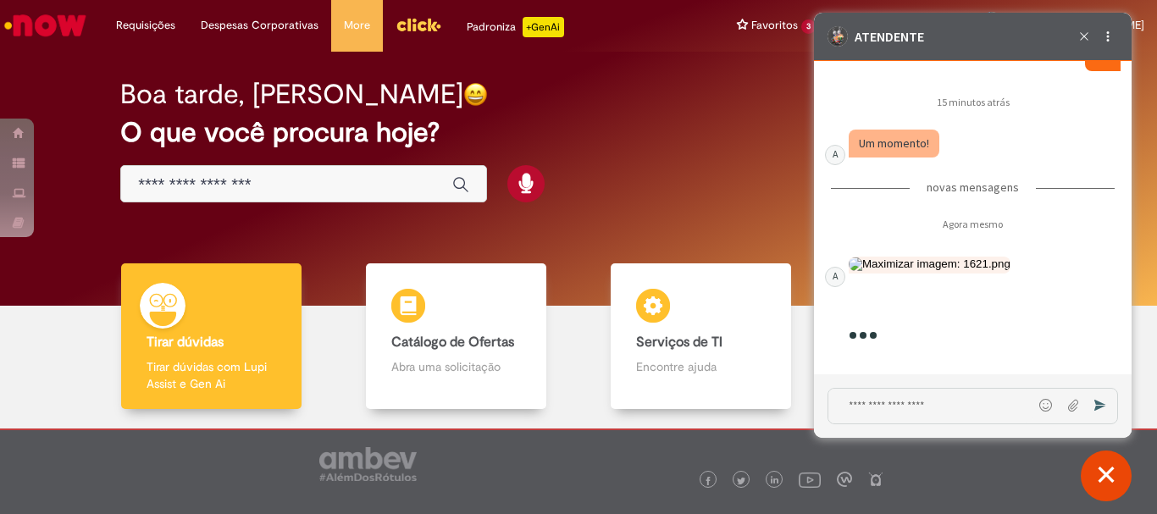
click at [993, 258] on img "Caixa de diálogo de bate-papo" at bounding box center [930, 265] width 162 height 14
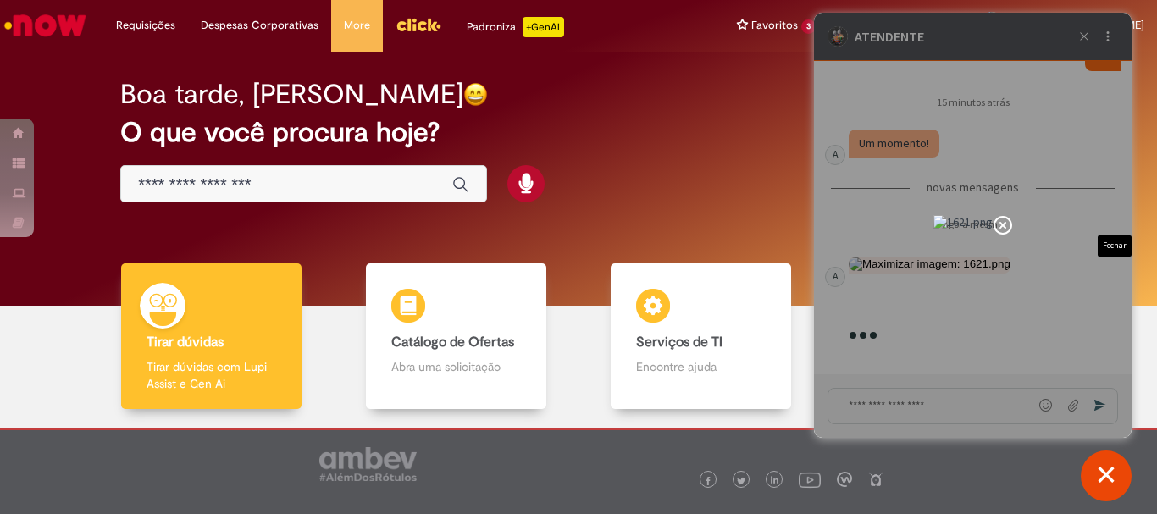
click at [1012, 216] on icon "Fechar exibição de imagem" at bounding box center [1003, 225] width 19 height 19
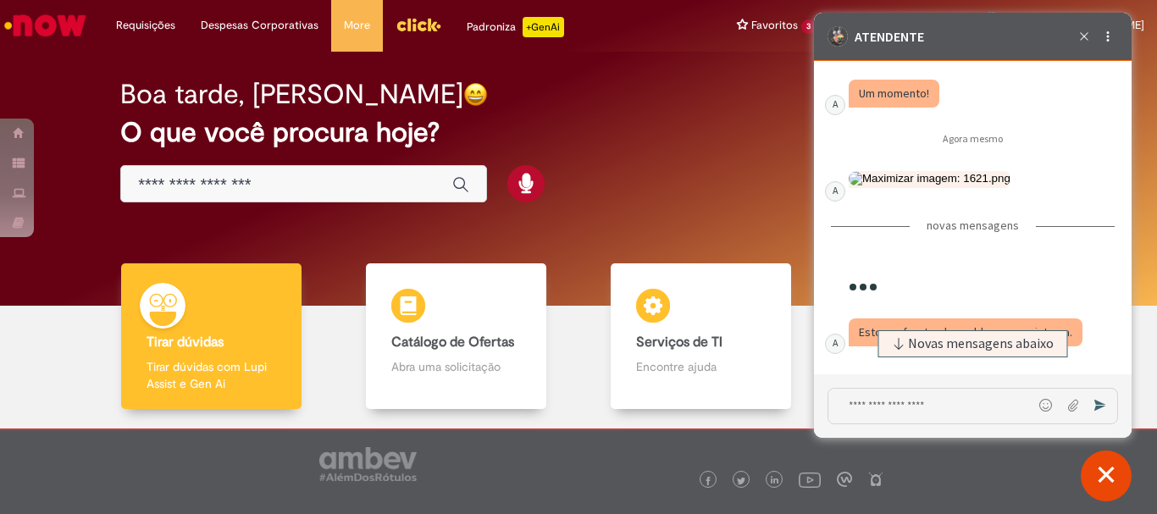
scroll to position [5216, 0]
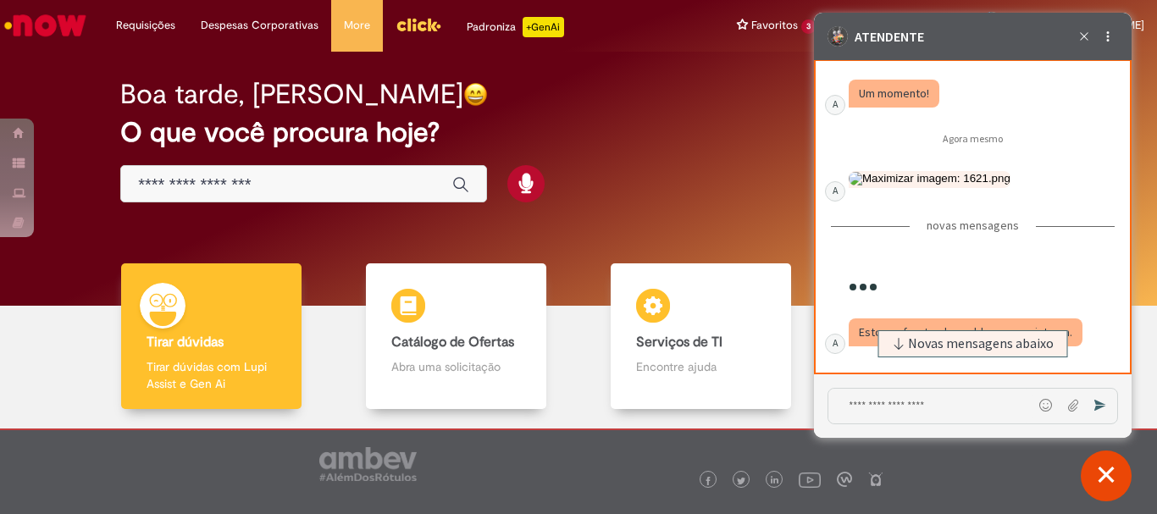
click at [953, 338] on span "Novas mensagens abaixo" at bounding box center [981, 344] width 146 height 12
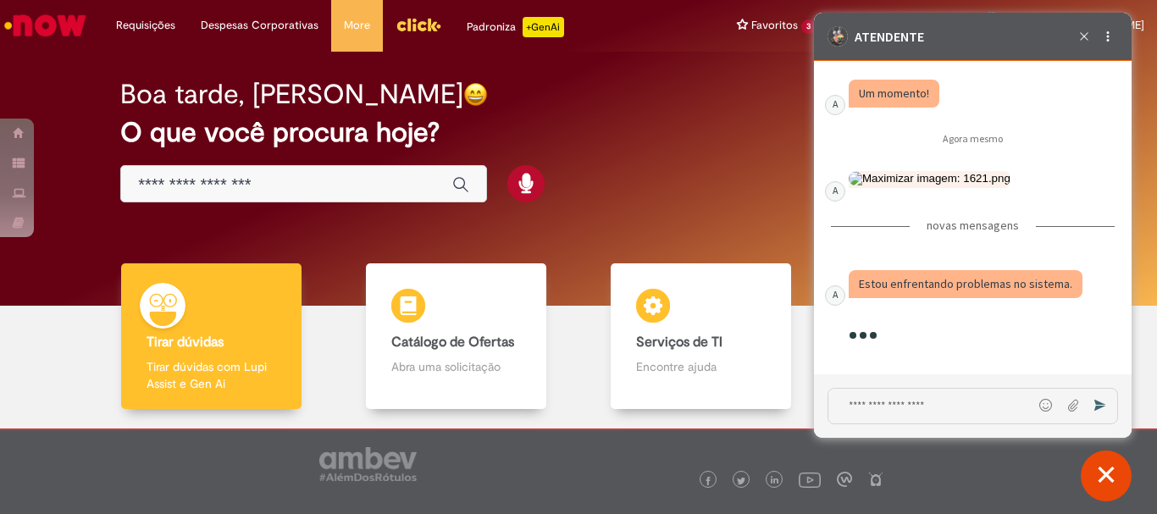
click at [925, 406] on textarea "Digite sua mensagem e pressione Enter para enviar" at bounding box center [931, 406] width 204 height 35
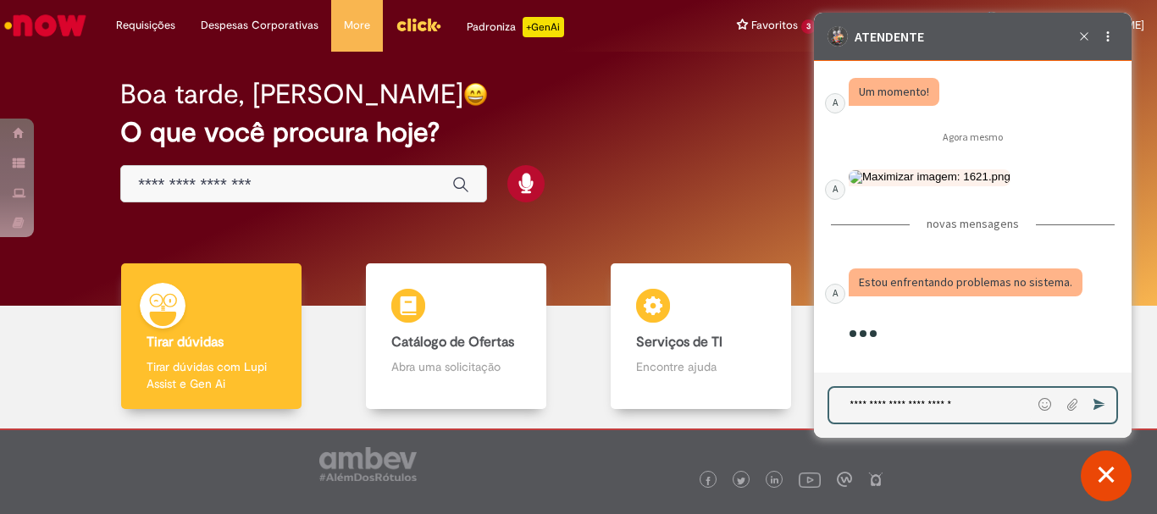
type textarea "**********"
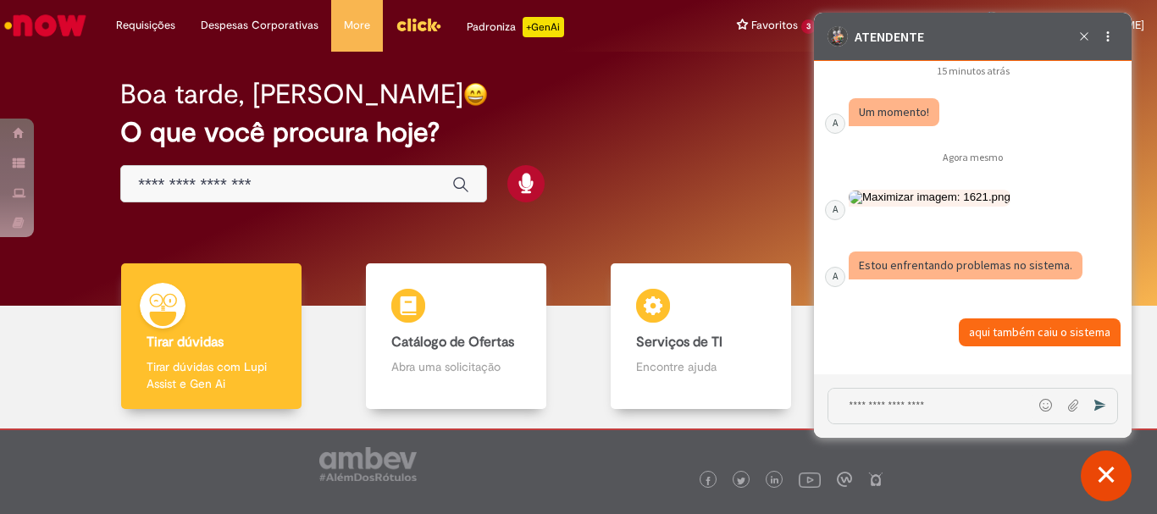
scroll to position [5198, 0]
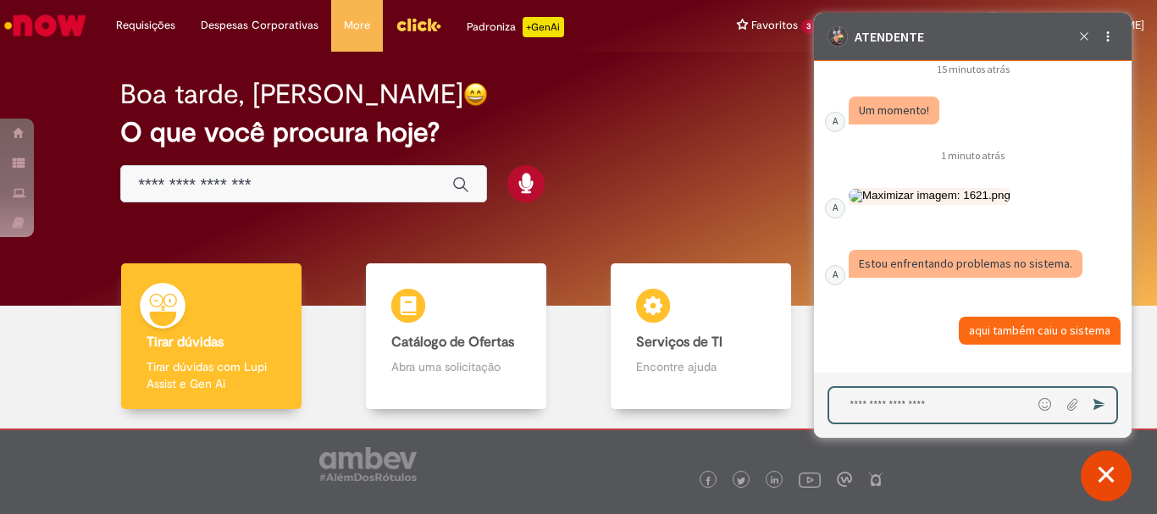
click at [906, 293] on div "Caixa de diálogo de bate-papo" at bounding box center [966, 272] width 284 height 47
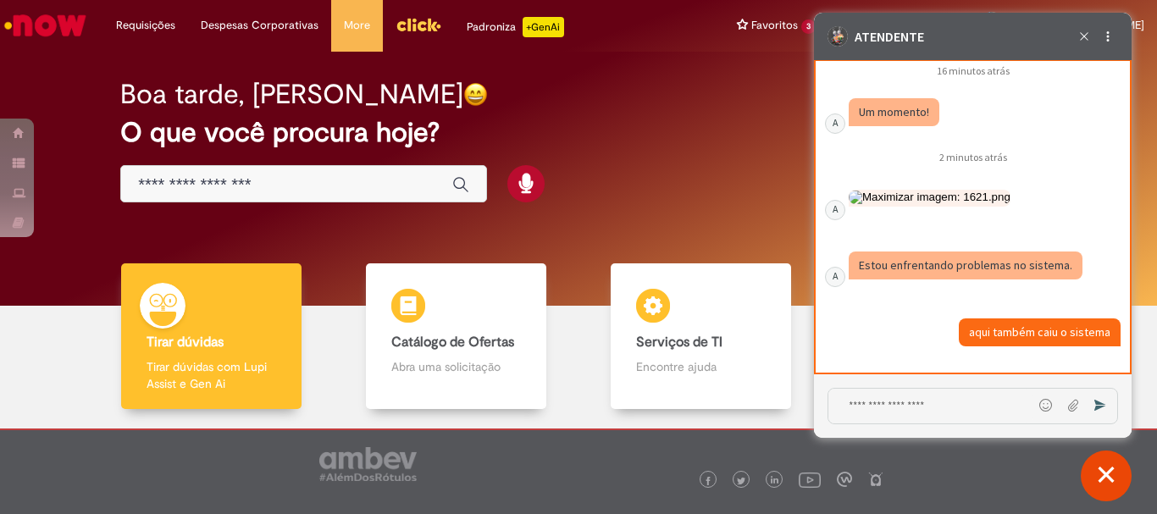
click at [917, 291] on div "Caixa de diálogo de bate-papo" at bounding box center [966, 274] width 284 height 47
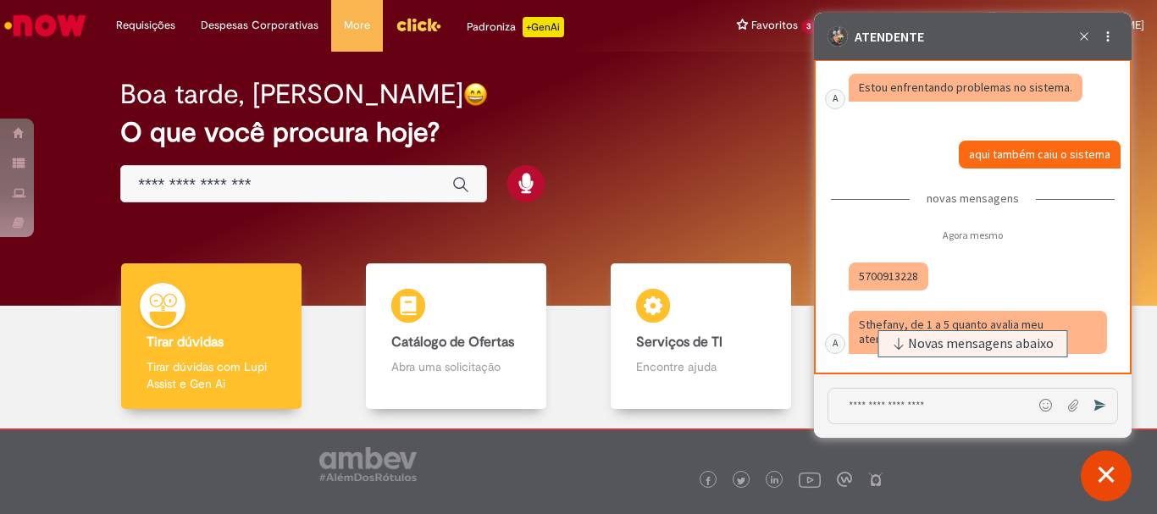
scroll to position [83, 0]
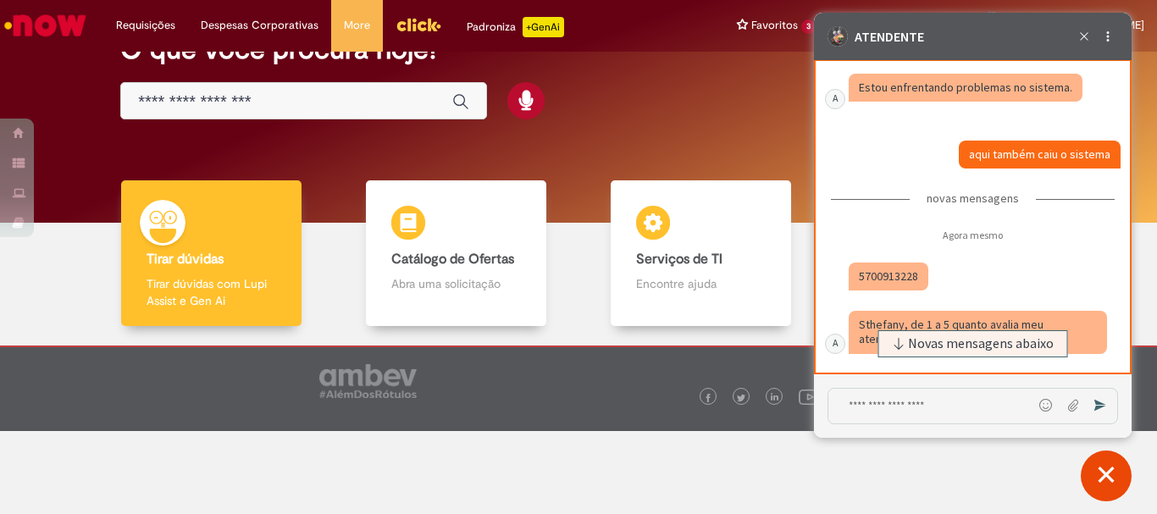
click at [928, 303] on div "Caixa de diálogo de bate-papo" at bounding box center [966, 285] width 284 height 47
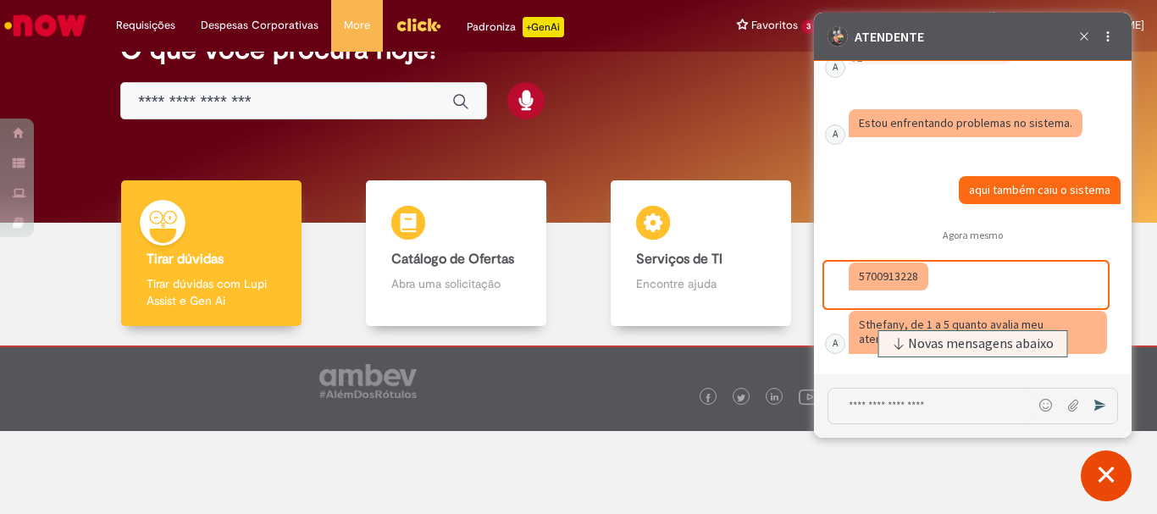
scroll to position [5340, 0]
click at [877, 275] on fragment "5700913228" at bounding box center [888, 276] width 59 height 15
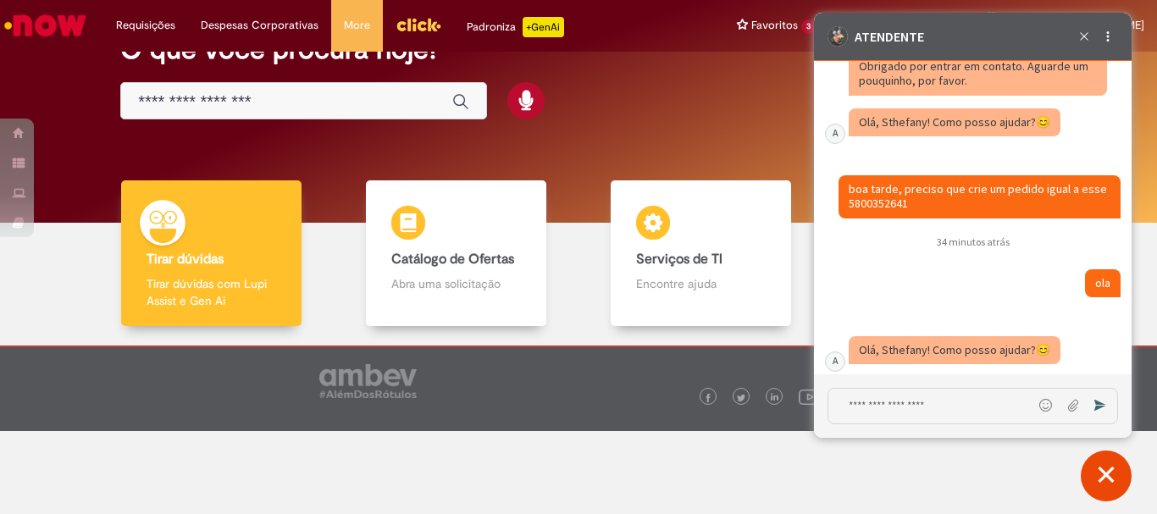
scroll to position [4408, 0]
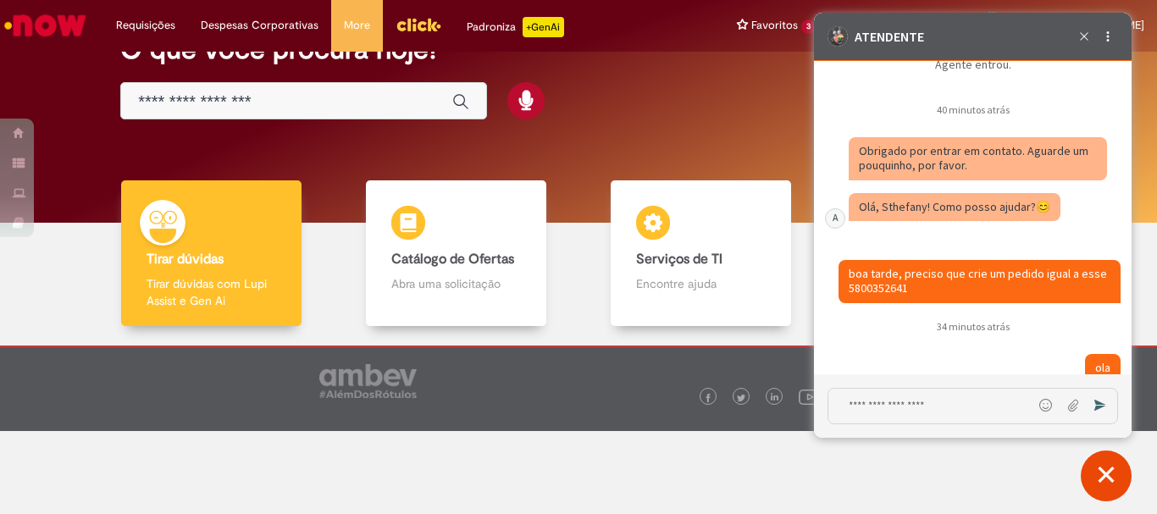
click at [890, 293] on fragment "boa tarde, preciso que crie um pedido igual a esse 5800352641" at bounding box center [979, 281] width 261 height 30
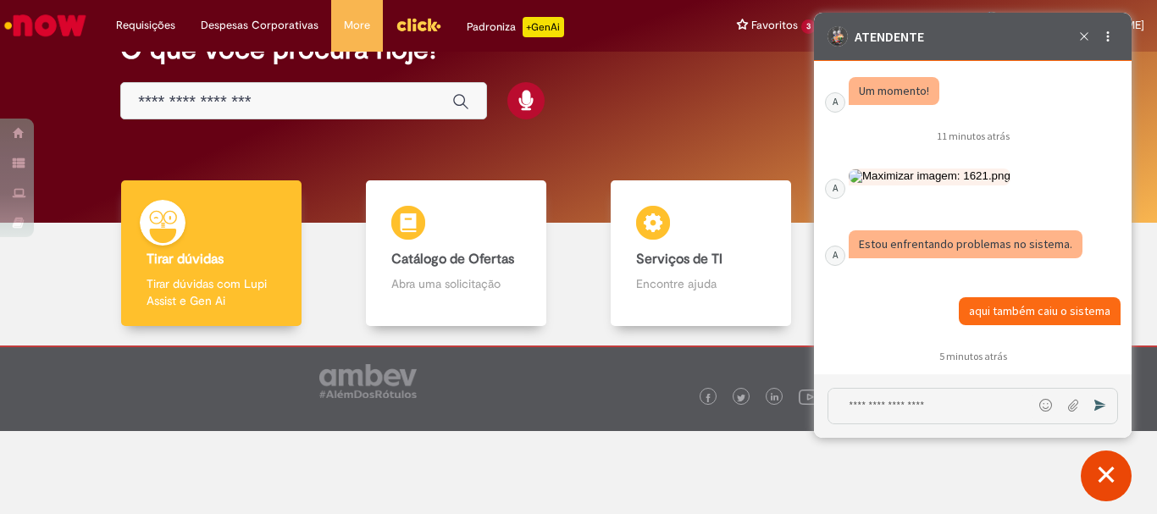
scroll to position [5340, 0]
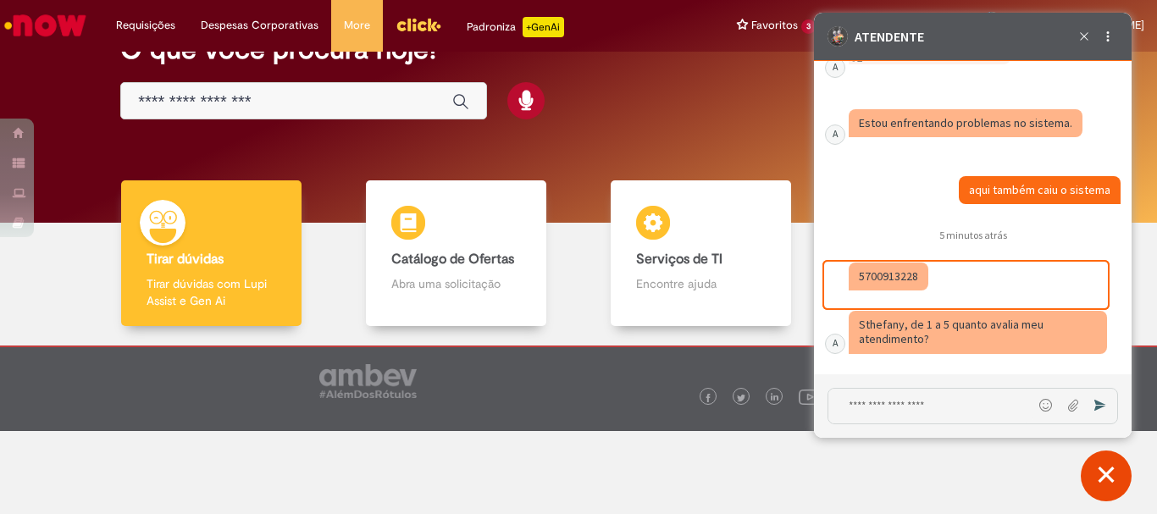
click at [893, 281] on fragment "5700913228" at bounding box center [888, 276] width 59 height 15
